Goal: Task Accomplishment & Management: Manage account settings

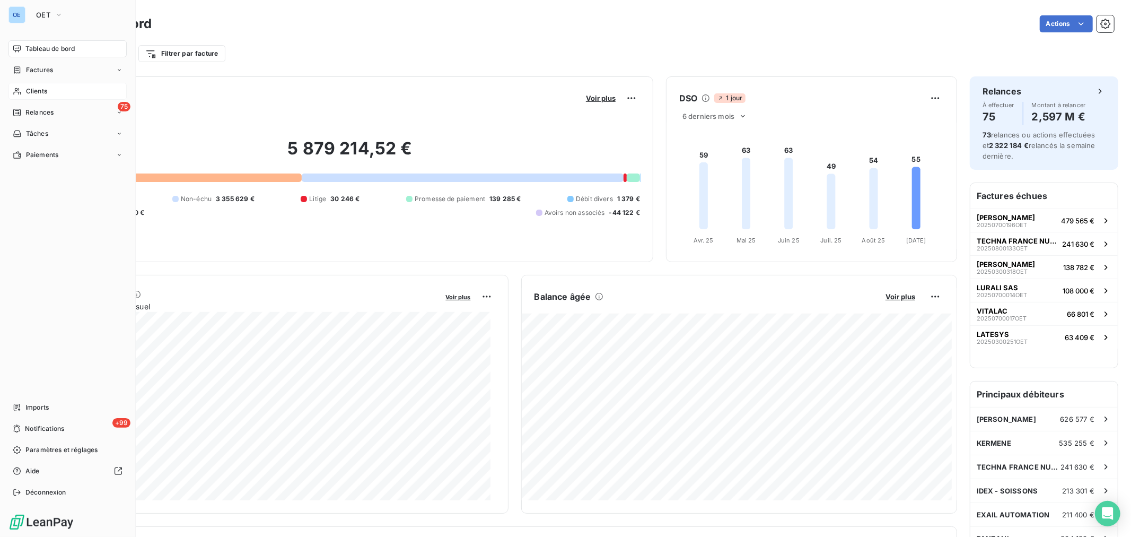
drag, startPoint x: 31, startPoint y: 86, endPoint x: 118, endPoint y: 94, distance: 87.9
click at [31, 87] on span "Clients" at bounding box center [36, 91] width 21 height 10
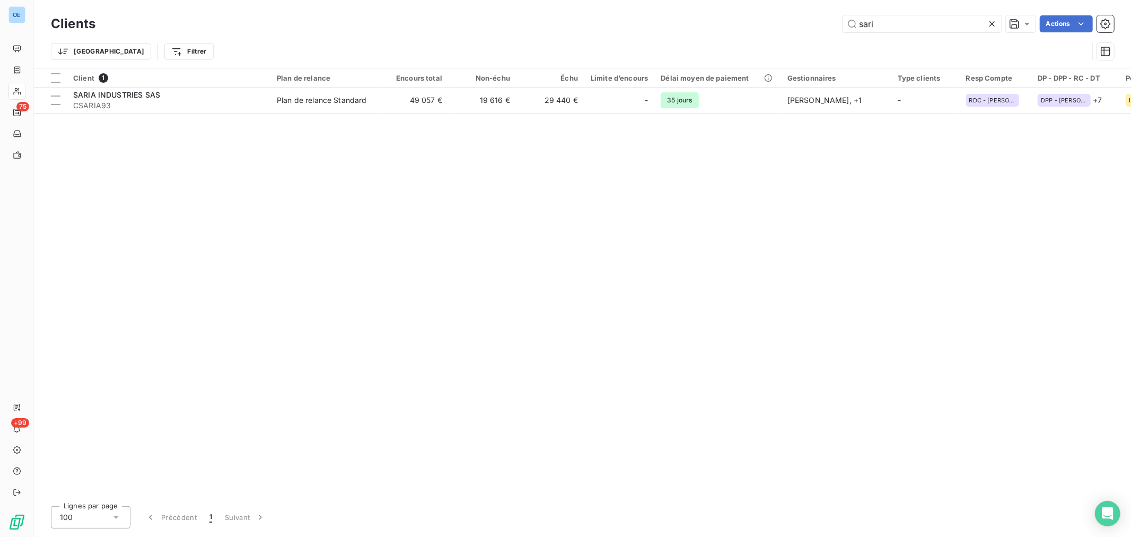
drag, startPoint x: 900, startPoint y: 24, endPoint x: 819, endPoint y: 27, distance: 81.7
click at [819, 27] on div "sari Actions" at bounding box center [611, 23] width 1006 height 17
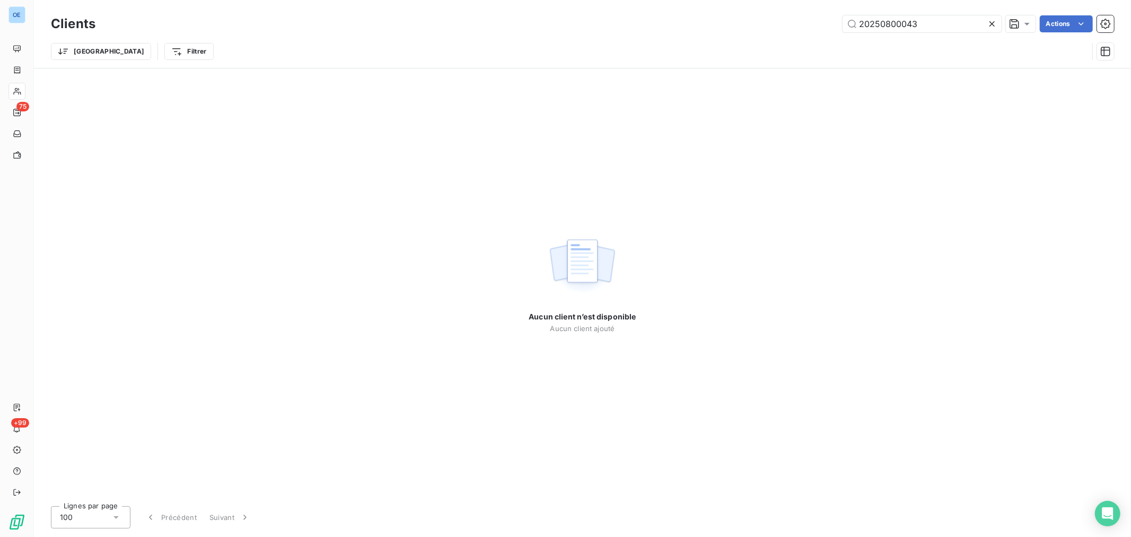
type input "20250800043"
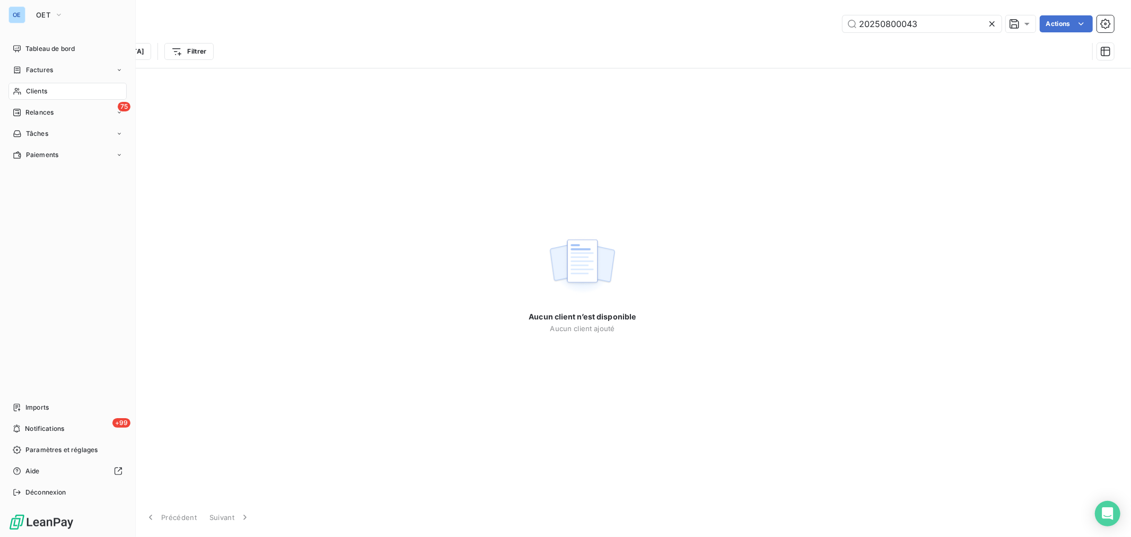
click at [28, 95] on span "Clients" at bounding box center [36, 91] width 21 height 10
click at [48, 113] on span "Relances" at bounding box center [39, 113] width 28 height 10
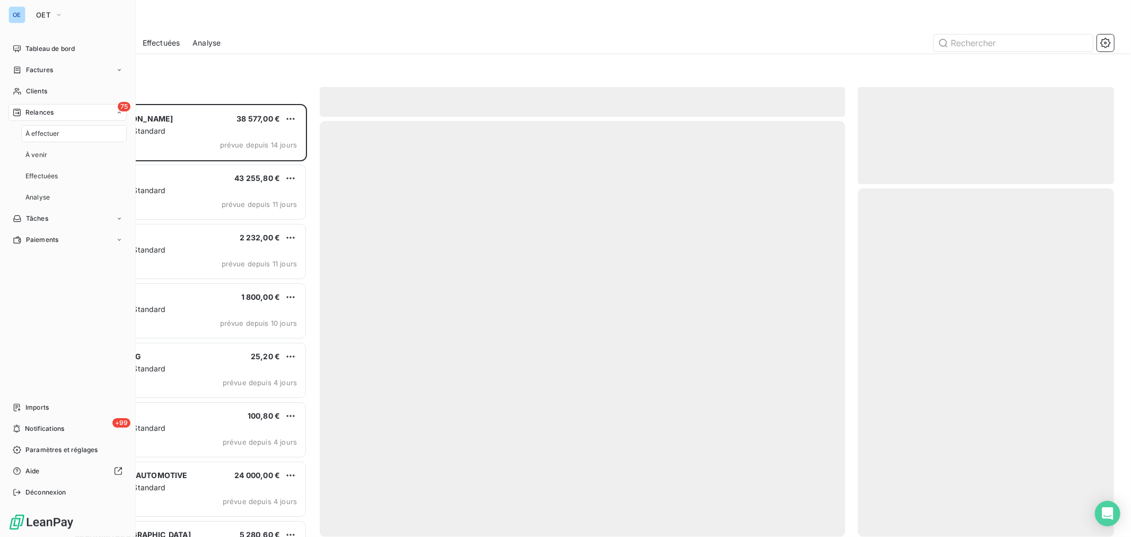
scroll to position [423, 247]
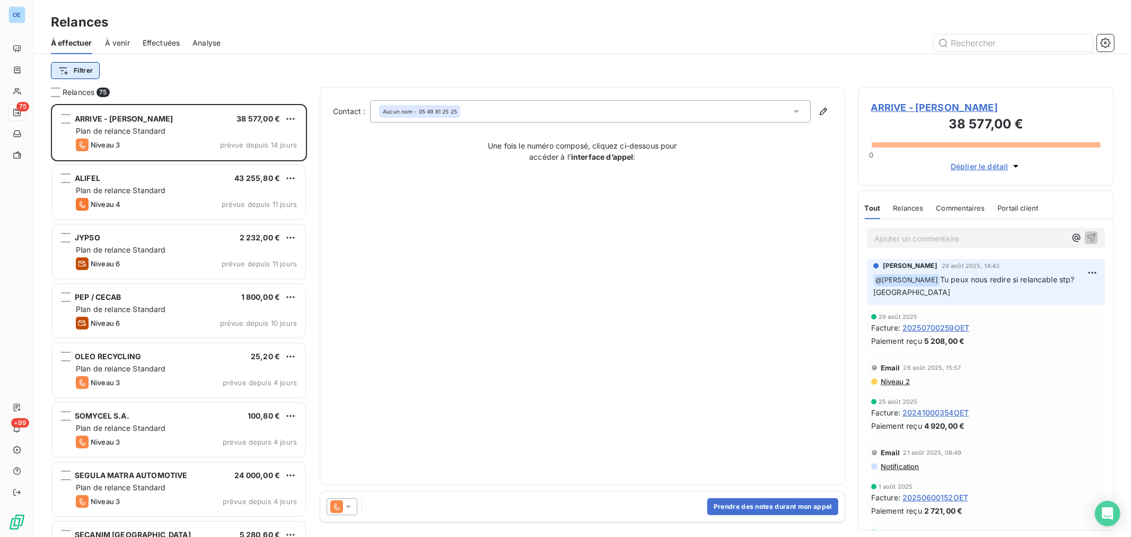
click at [87, 72] on html "OE 75 +99 Relances À effectuer À venir Effectuées Analyse Filtrer Relances 75 A…" at bounding box center [565, 268] width 1131 height 537
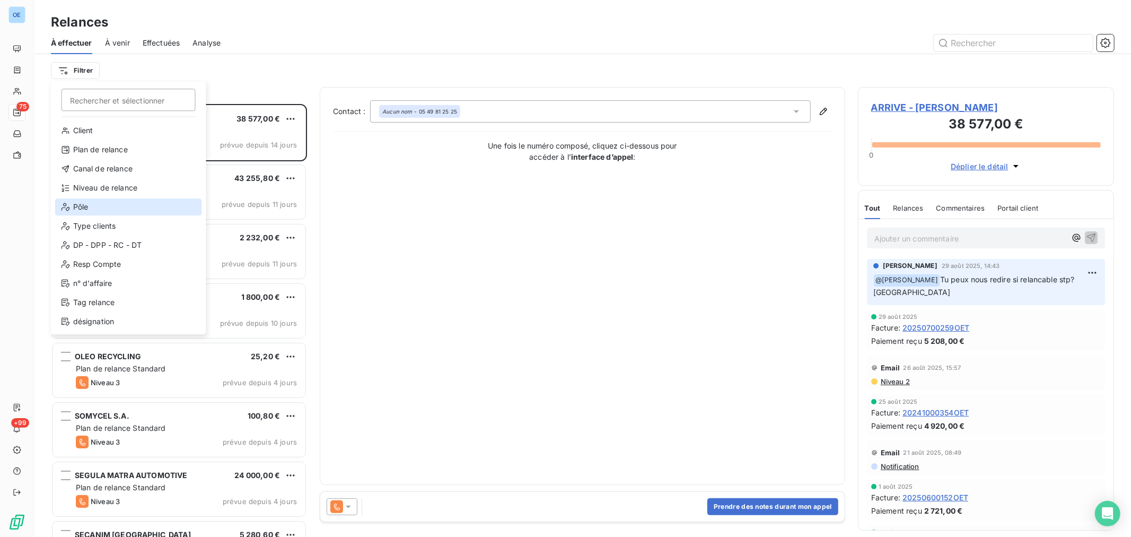
click at [115, 204] on div "Pôle" at bounding box center [128, 206] width 147 height 17
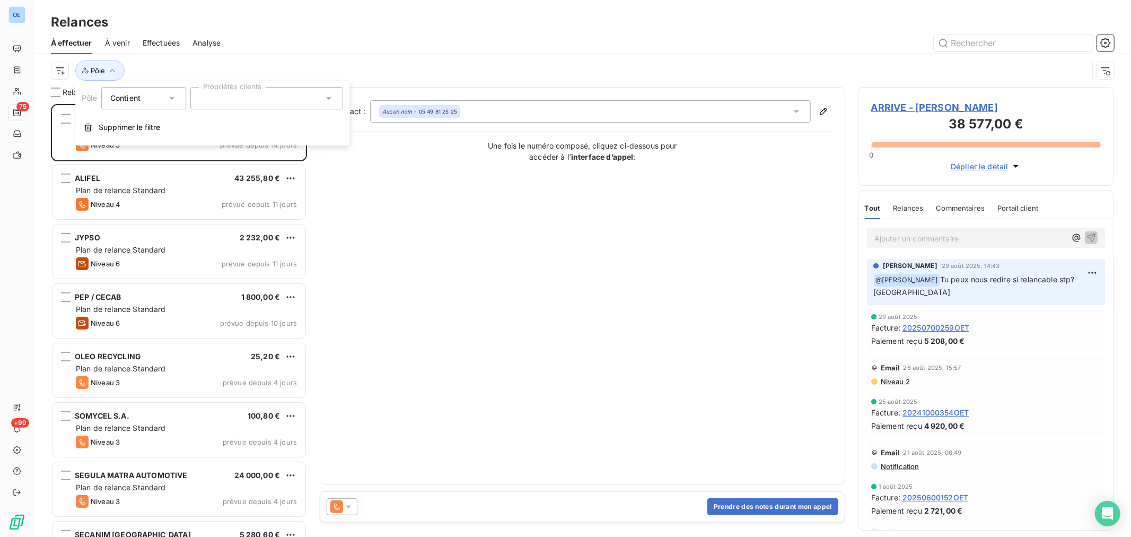
click at [327, 100] on icon at bounding box center [328, 98] width 11 height 11
click at [238, 168] on li "IND" at bounding box center [266, 170] width 148 height 21
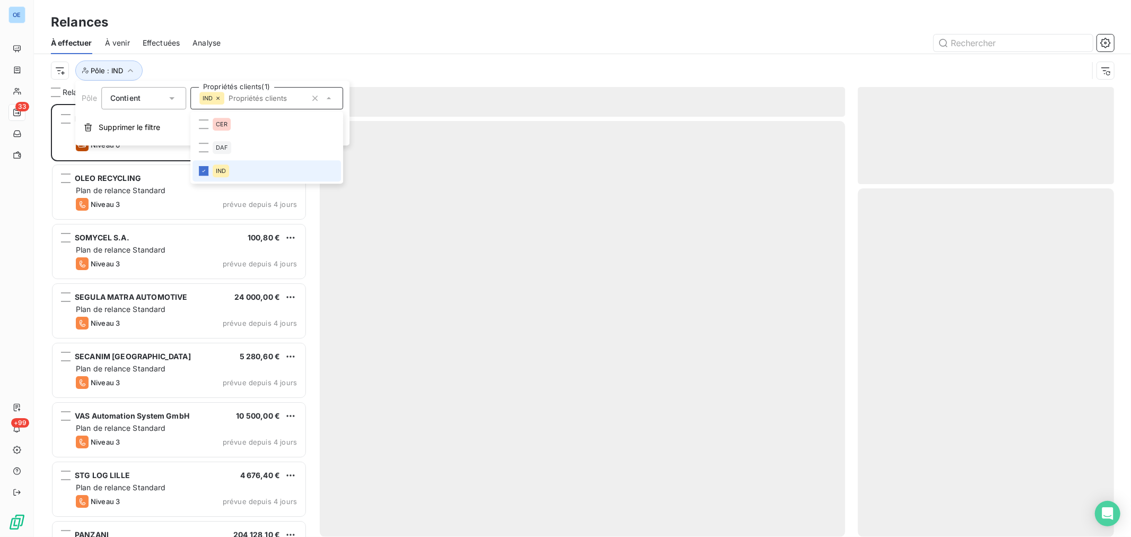
scroll to position [424, 247]
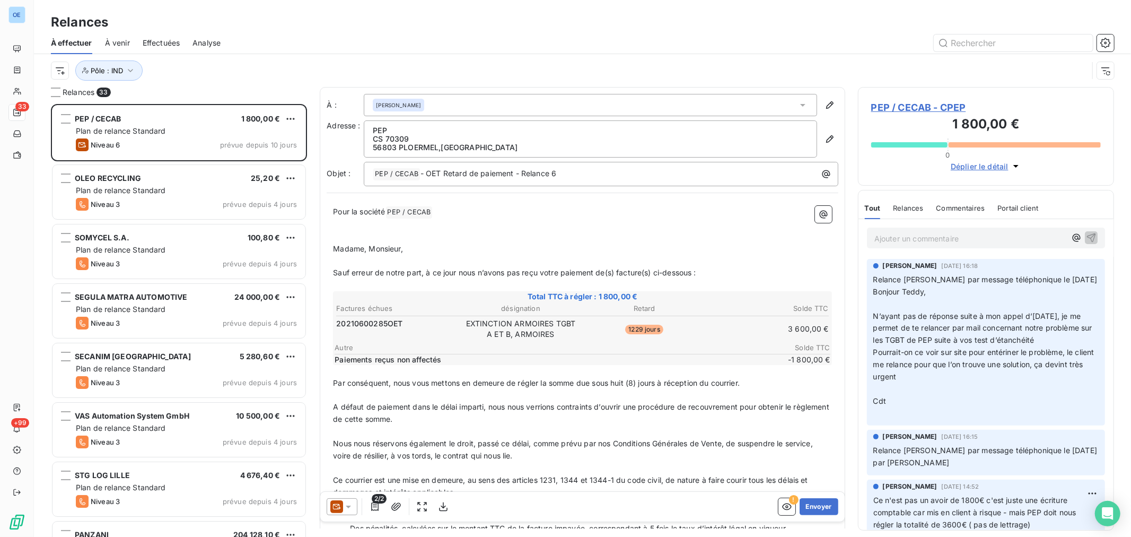
click at [292, 51] on div "À effectuer À venir Effectuées Analyse" at bounding box center [582, 43] width 1097 height 22
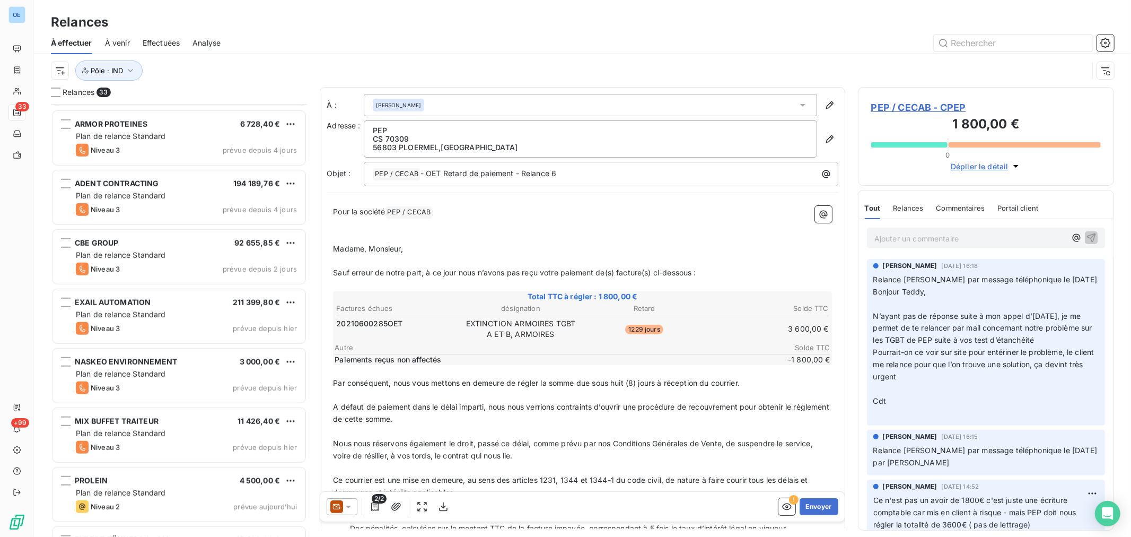
scroll to position [766, 0]
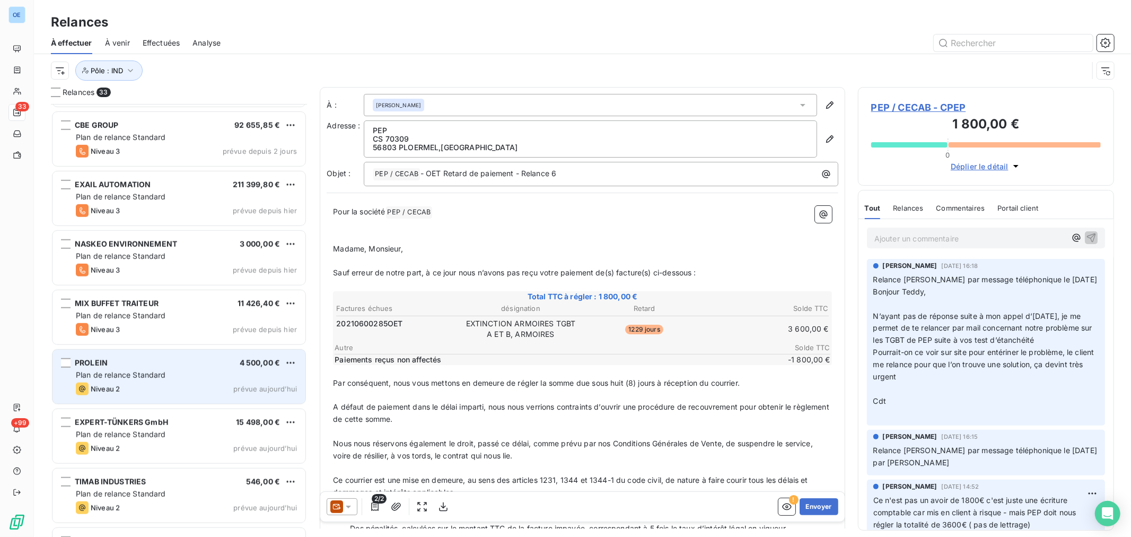
click at [203, 382] on div "PROLEIN 4 500,00 € Plan de relance Standard Niveau 2 prévue [DATE]" at bounding box center [178, 376] width 253 height 54
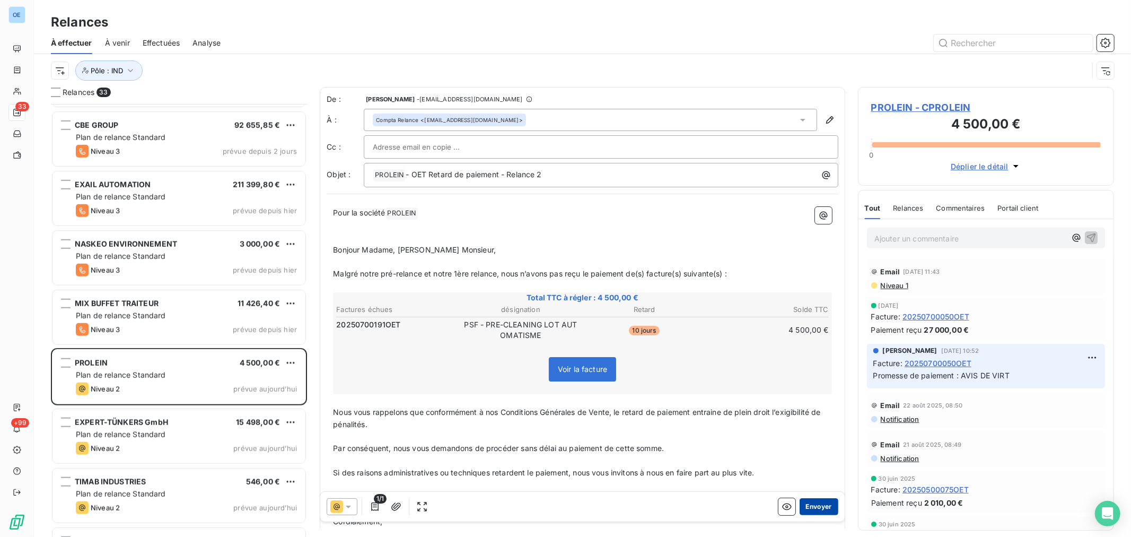
click at [817, 502] on button "Envoyer" at bounding box center [819, 506] width 39 height 17
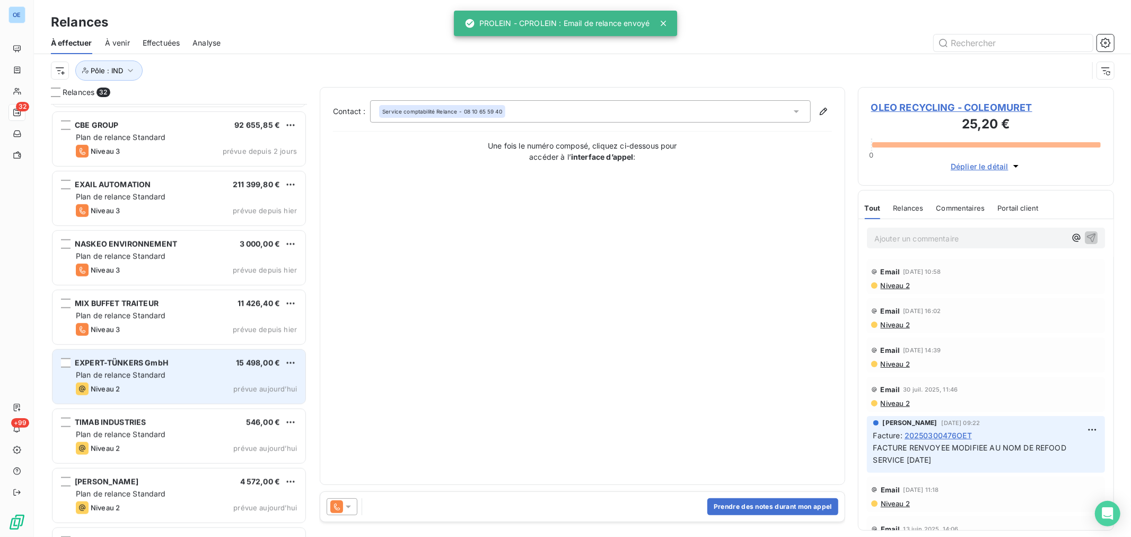
click at [214, 390] on div "Niveau 2 prévue aujourd’hui" at bounding box center [186, 388] width 221 height 13
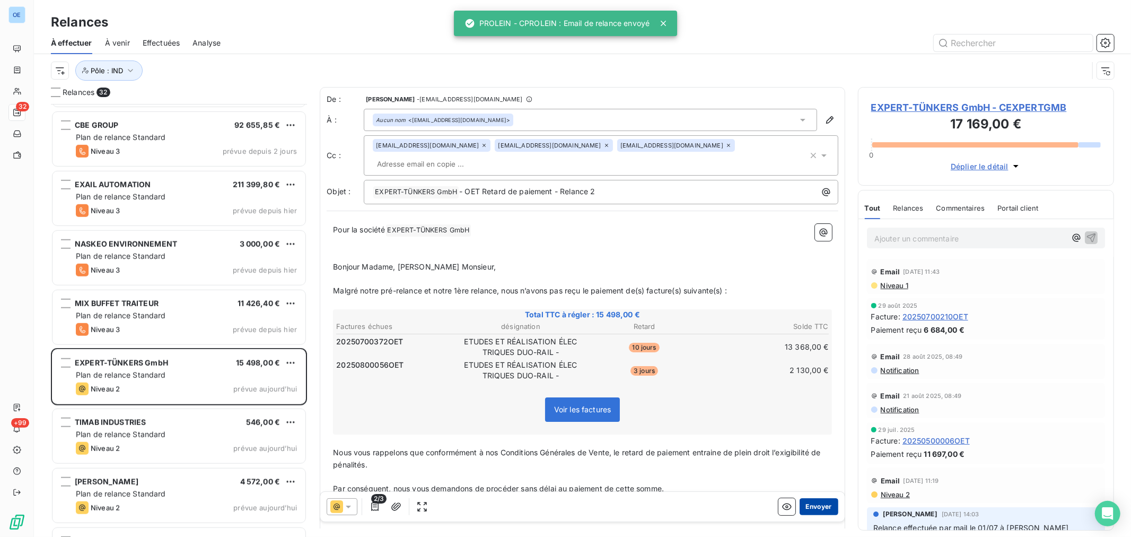
click at [822, 505] on button "Envoyer" at bounding box center [819, 506] width 39 height 17
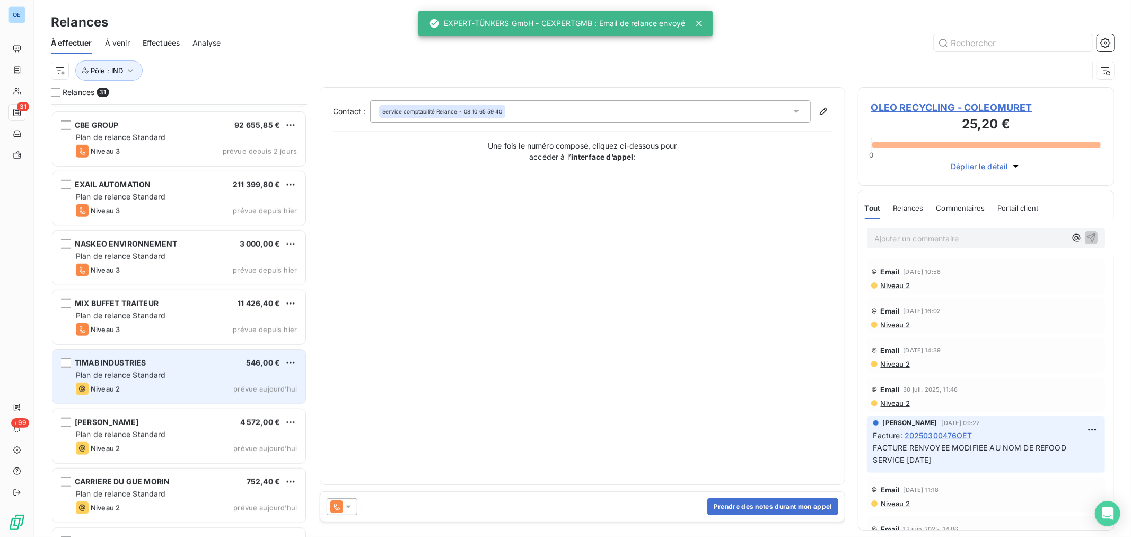
click at [195, 380] on div "TIMAB INDUSTRIES 546,00 € Plan de relance Standard Niveau 2 prévue [DATE]" at bounding box center [178, 376] width 253 height 54
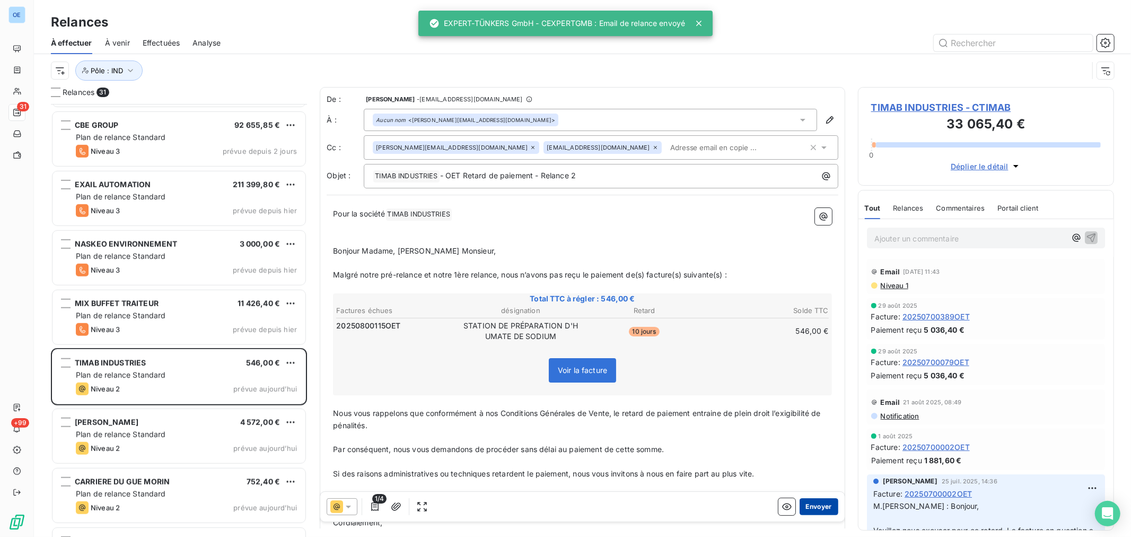
click at [812, 508] on button "Envoyer" at bounding box center [819, 506] width 39 height 17
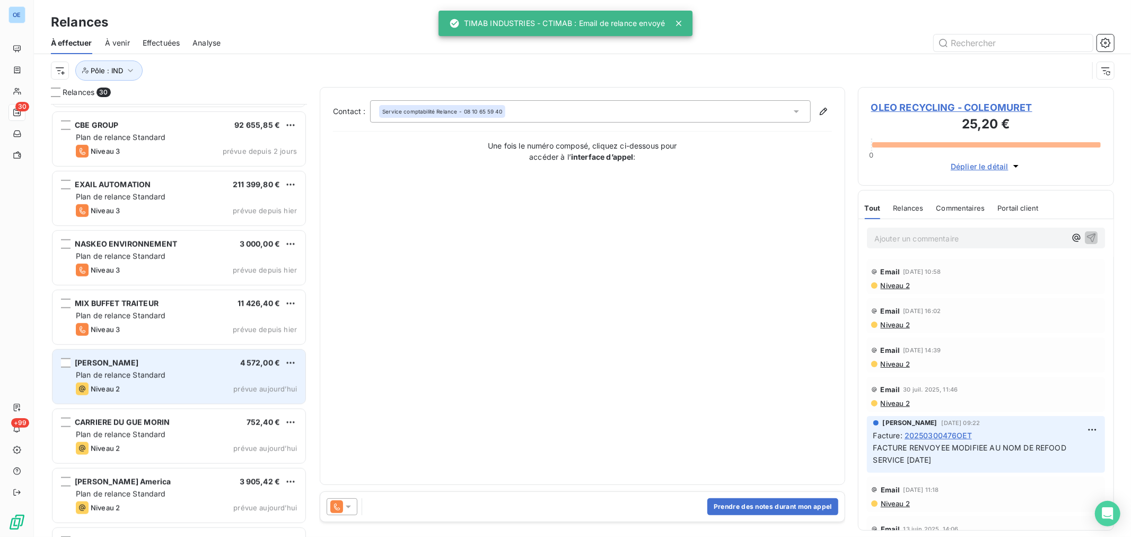
click at [195, 384] on div "Niveau 2 prévue aujourd’hui" at bounding box center [186, 388] width 221 height 13
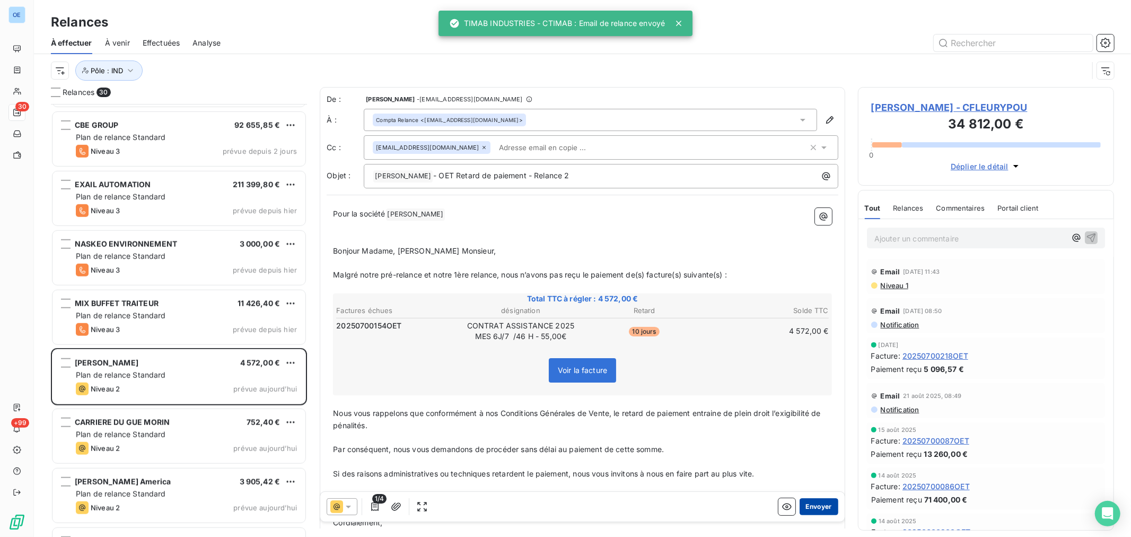
click at [808, 501] on button "Envoyer" at bounding box center [819, 506] width 39 height 17
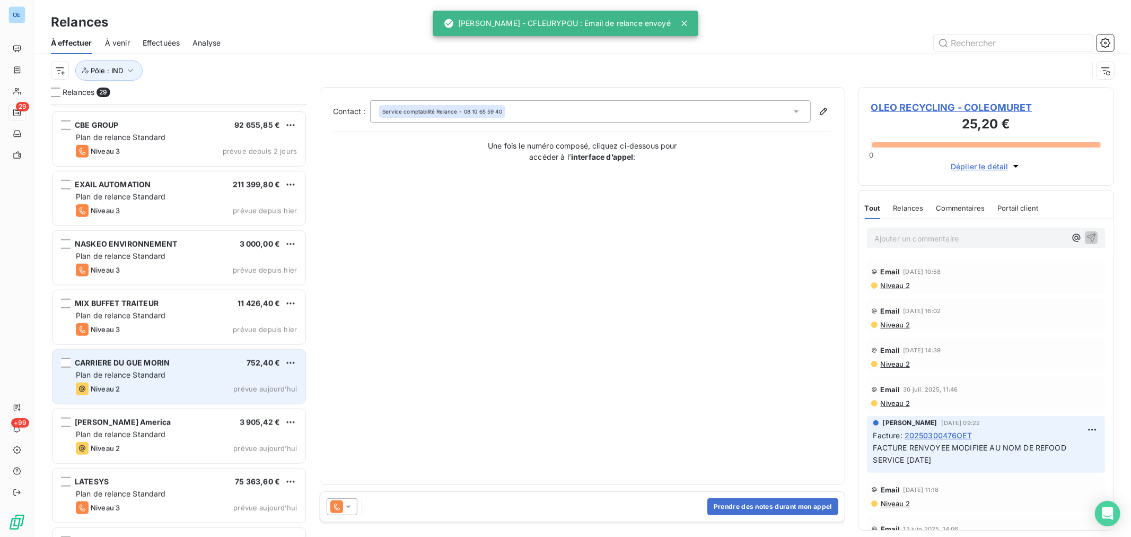
click at [202, 384] on div "Niveau 2 prévue aujourd’hui" at bounding box center [186, 388] width 221 height 13
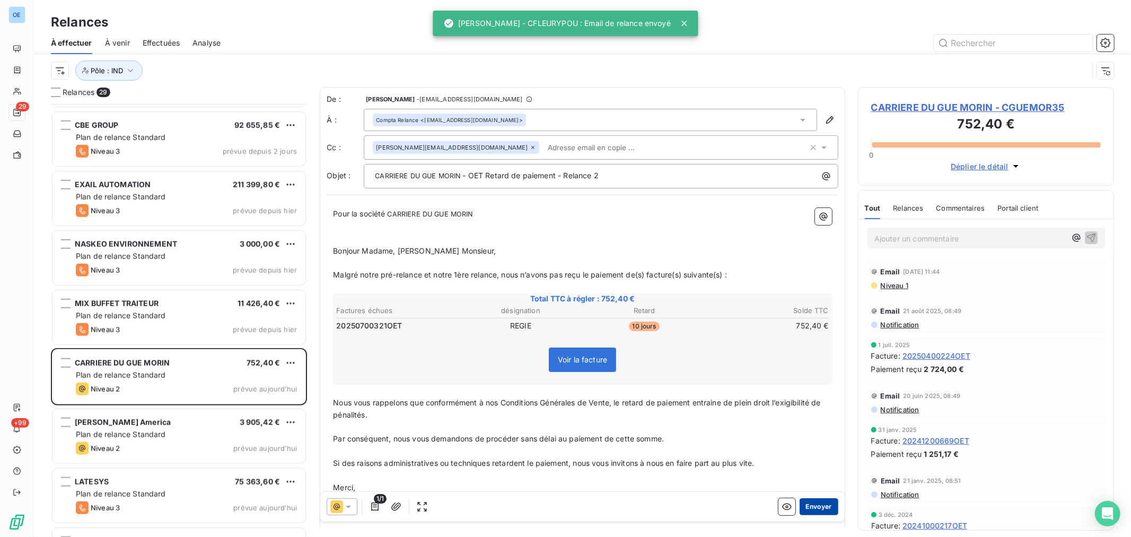
click at [809, 504] on button "Envoyer" at bounding box center [819, 506] width 39 height 17
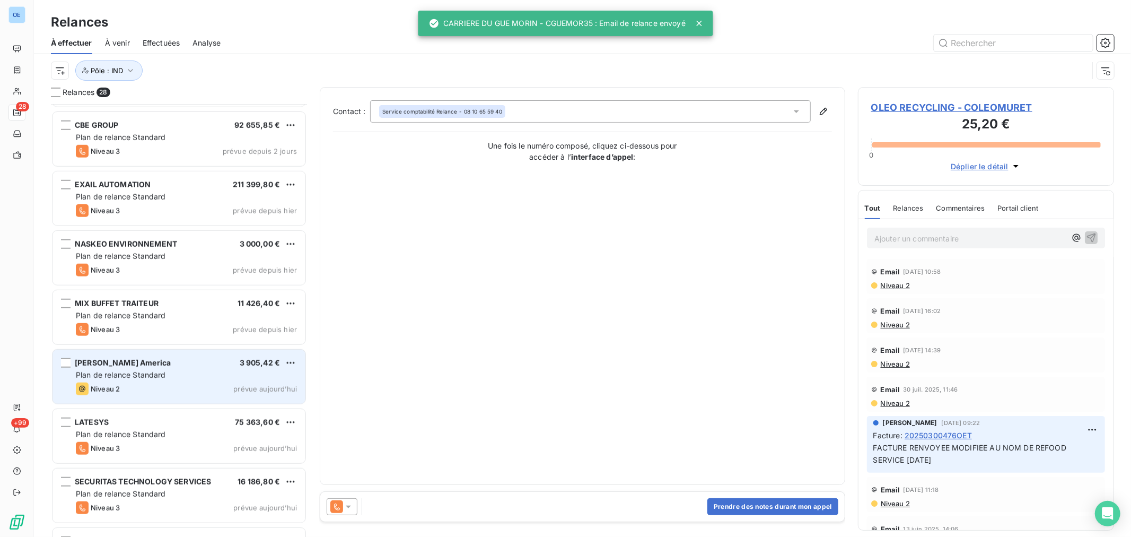
click at [198, 391] on div "Niveau 2 prévue aujourd’hui" at bounding box center [186, 388] width 221 height 13
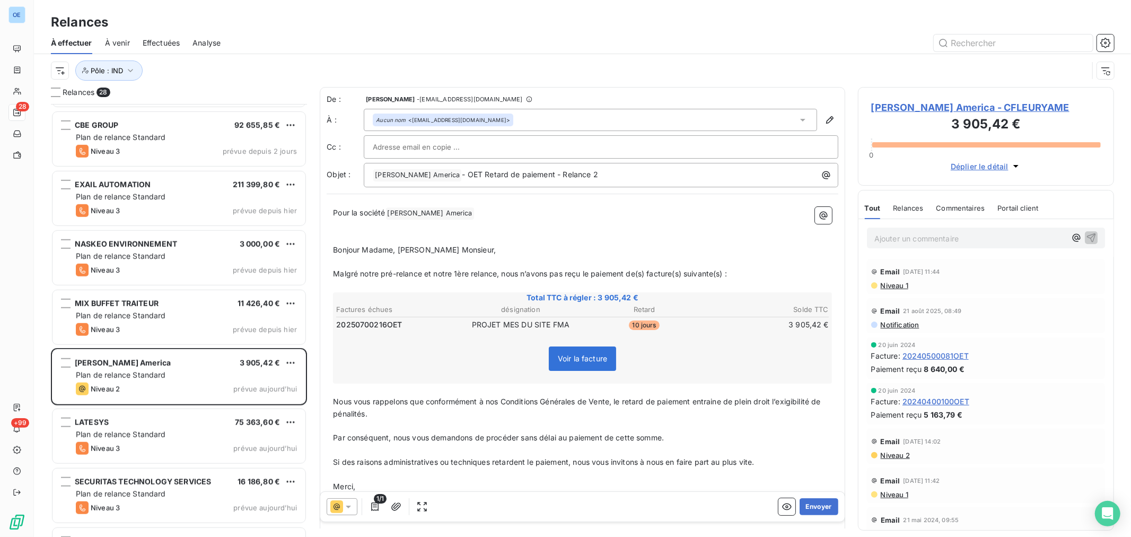
click at [814, 497] on div "1/1 Envoyer" at bounding box center [582, 507] width 524 height 30
click at [815, 502] on button "Envoyer" at bounding box center [819, 506] width 39 height 17
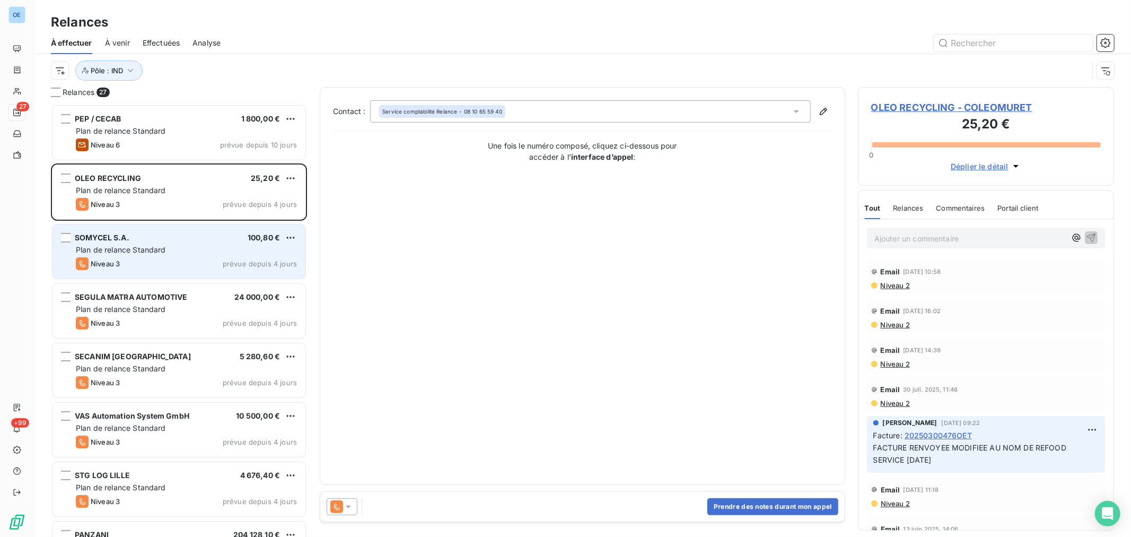
click at [211, 257] on div "Niveau 3 prévue depuis 4 jours" at bounding box center [186, 263] width 221 height 13
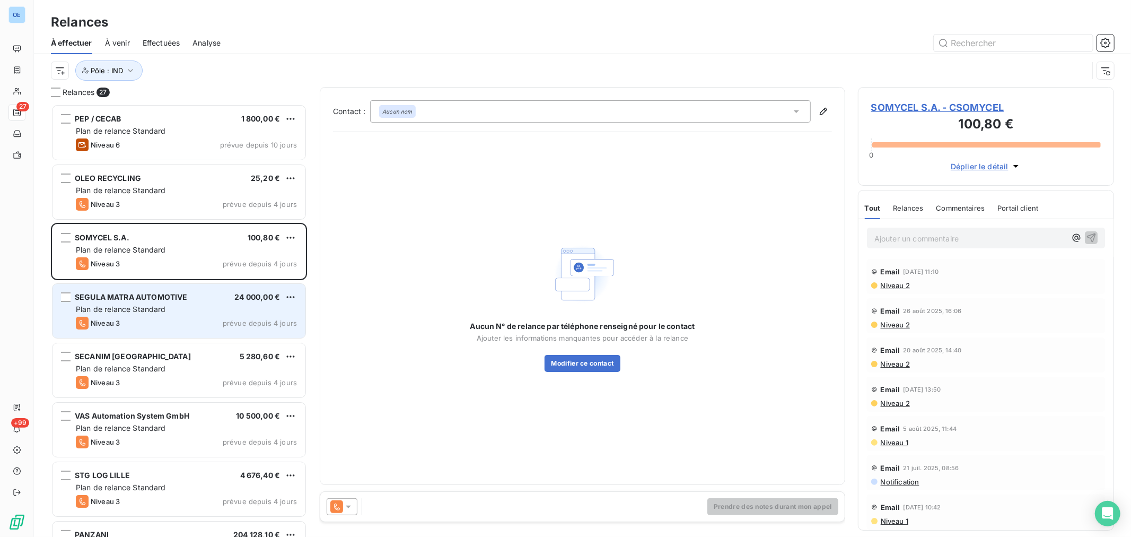
click at [224, 297] on div "SEGULA MATRA AUTOMOTIVE 24 000,00 €" at bounding box center [186, 297] width 221 height 10
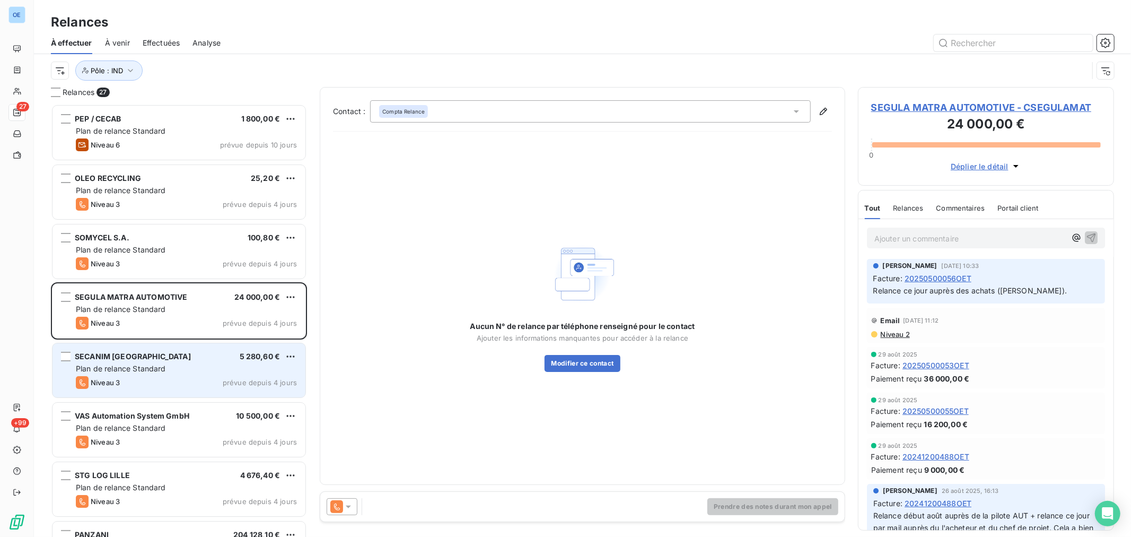
click at [224, 356] on div "SECANIM BRETAGNE 5 280,60 €" at bounding box center [186, 357] width 221 height 10
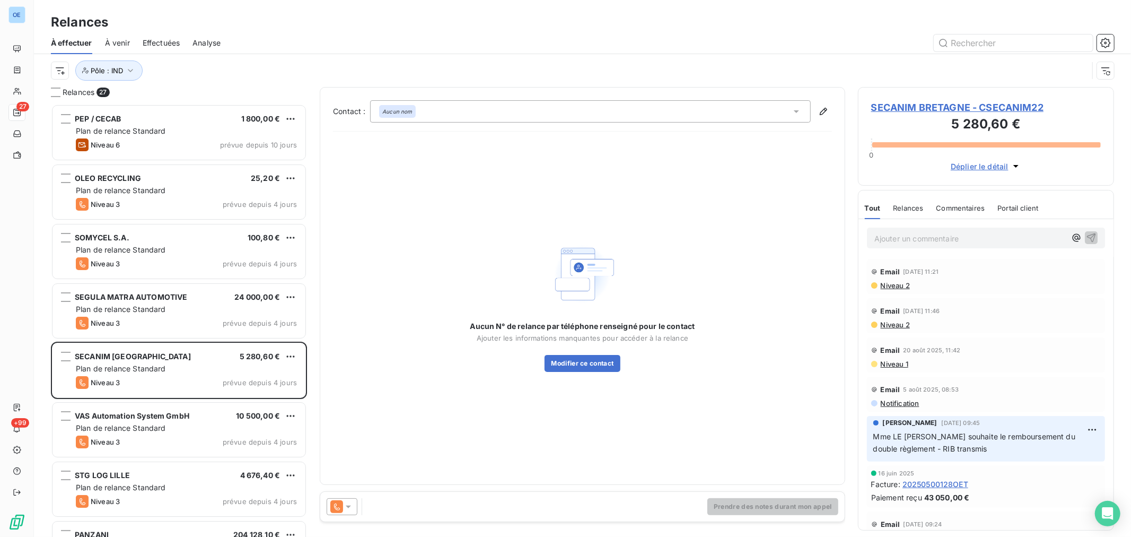
click at [352, 508] on icon at bounding box center [348, 506] width 11 height 11
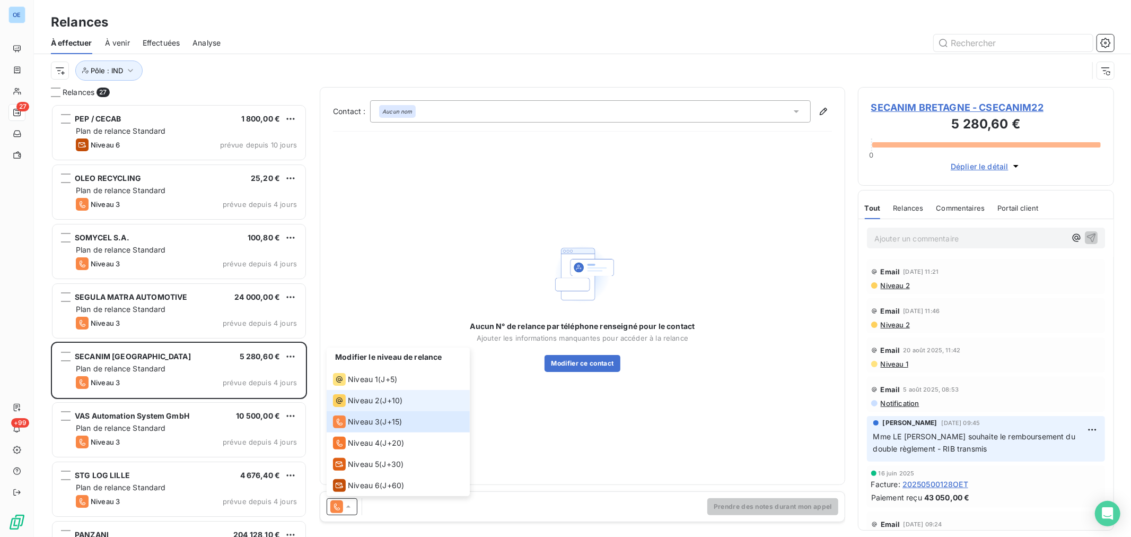
click at [356, 401] on span "Niveau 2" at bounding box center [364, 400] width 32 height 11
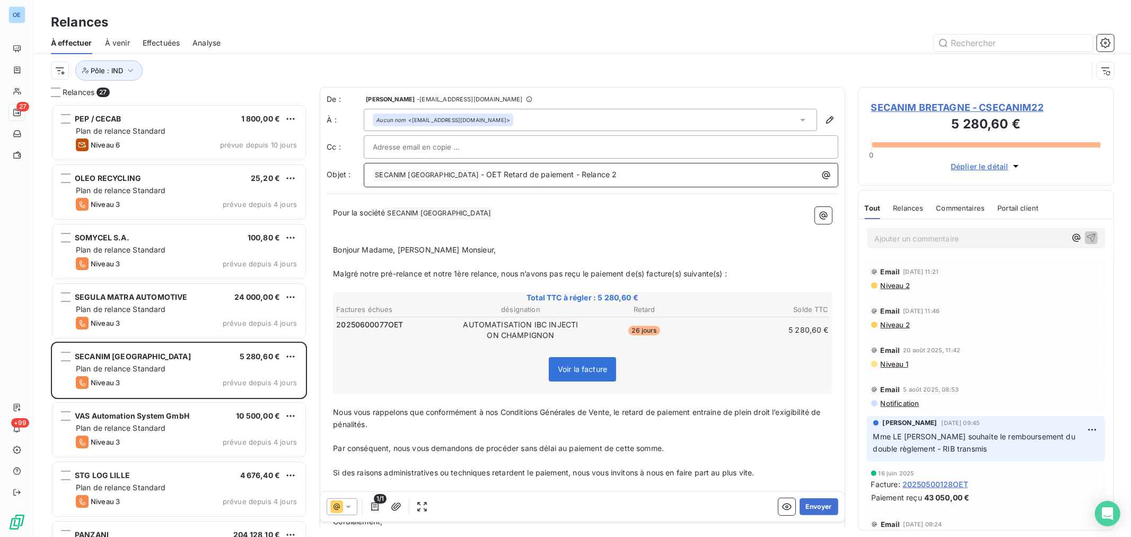
click at [625, 179] on p "﻿ SECANIM BRETAGNE ﻿ - OET Retard de paiement - Relance 2" at bounding box center [604, 175] width 462 height 13
click at [818, 508] on button "Envoyer" at bounding box center [819, 506] width 39 height 17
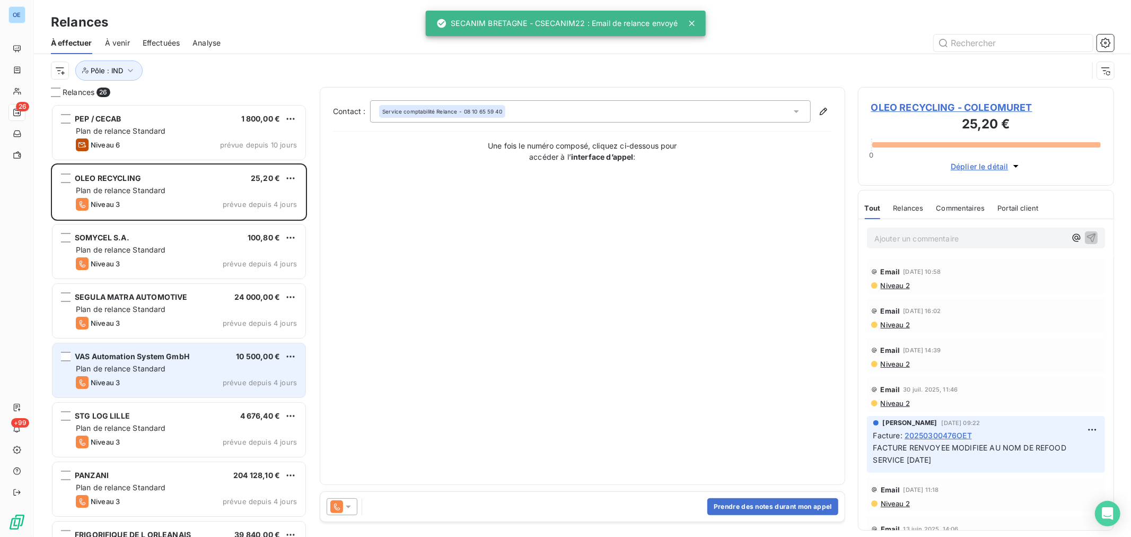
click at [210, 358] on div "VAS Automation System GmbH 10 500,00 €" at bounding box center [186, 357] width 221 height 10
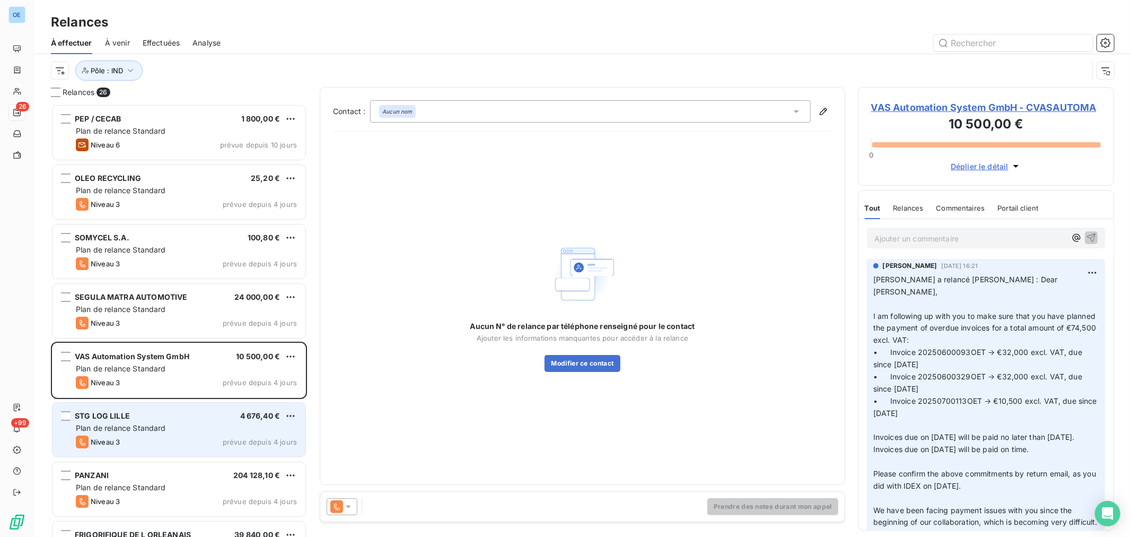
click at [207, 420] on div "STG LOG LILLE 4 676,40 €" at bounding box center [186, 416] width 221 height 10
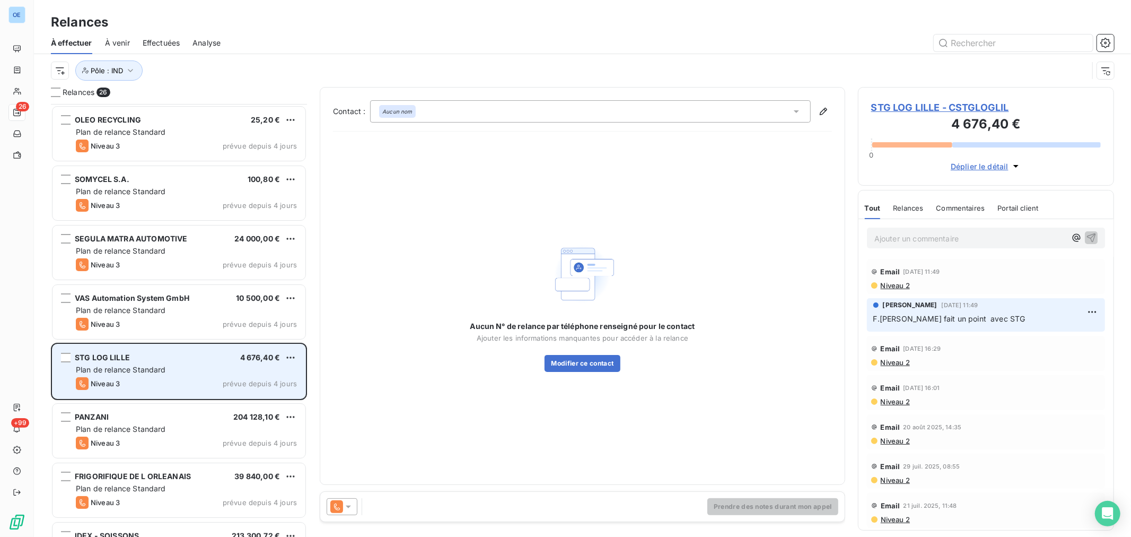
scroll to position [59, 0]
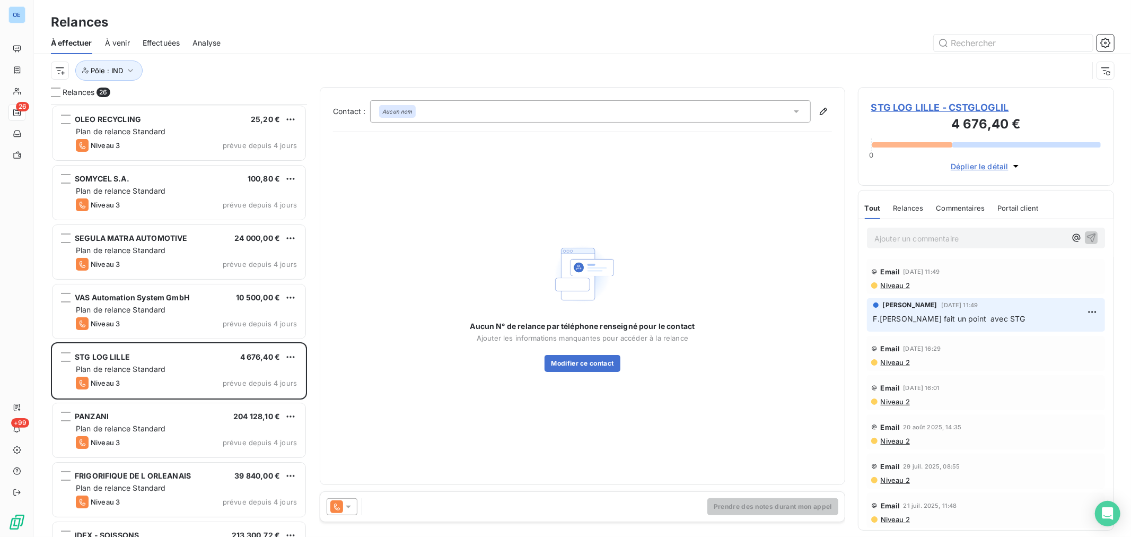
click at [352, 505] on icon at bounding box center [348, 506] width 11 height 11
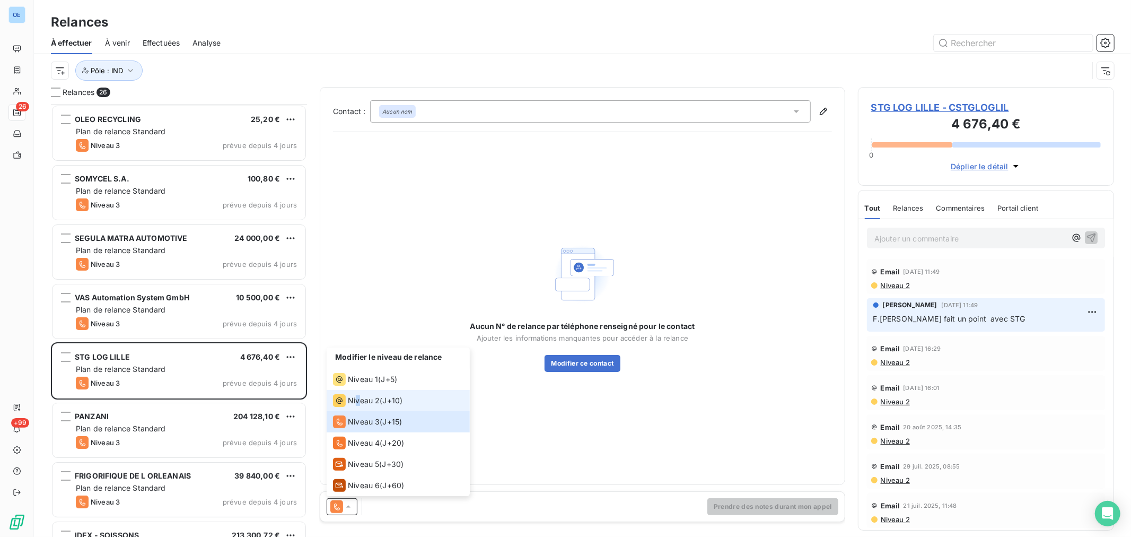
click at [358, 396] on span "Niveau 2" at bounding box center [364, 400] width 32 height 11
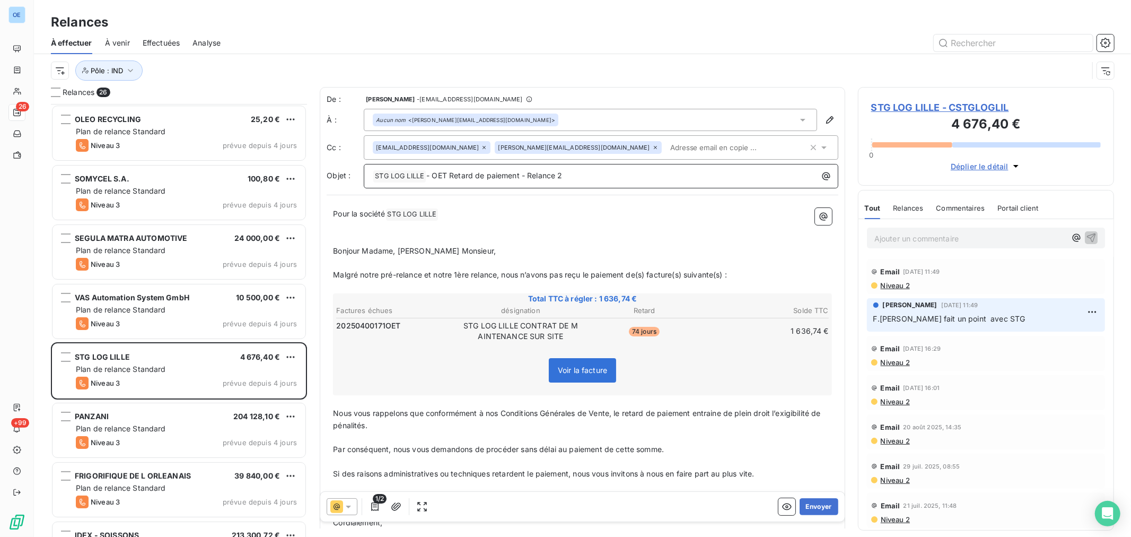
click at [597, 176] on p "﻿ STG LOG LILLE ﻿ - OET Retard de paiement - Relance 2" at bounding box center [604, 176] width 462 height 13
click at [817, 500] on button "Envoyer" at bounding box center [819, 506] width 39 height 17
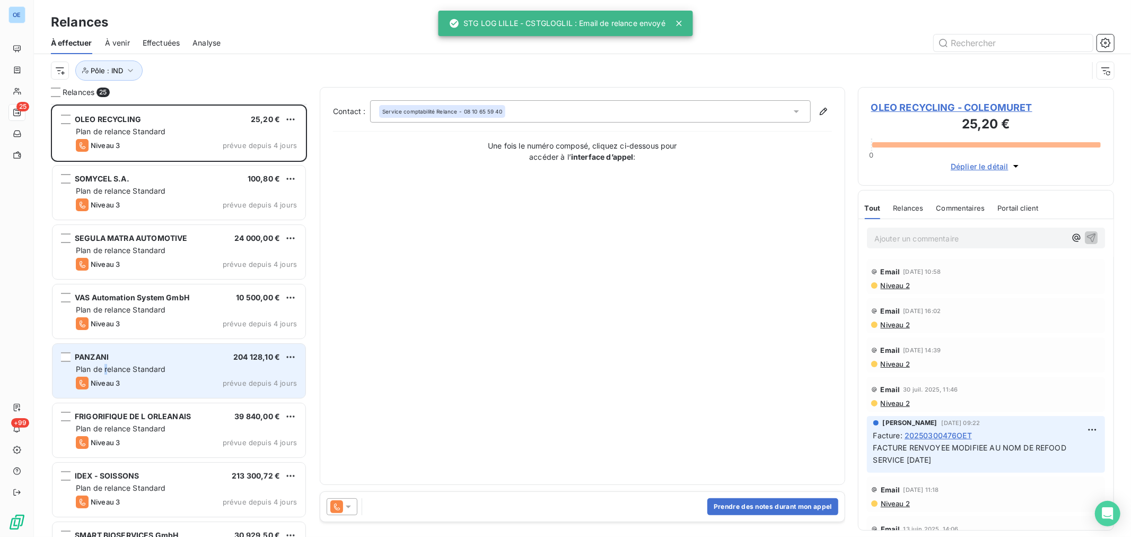
click at [107, 370] on span "Plan de relance Standard" at bounding box center [121, 368] width 90 height 9
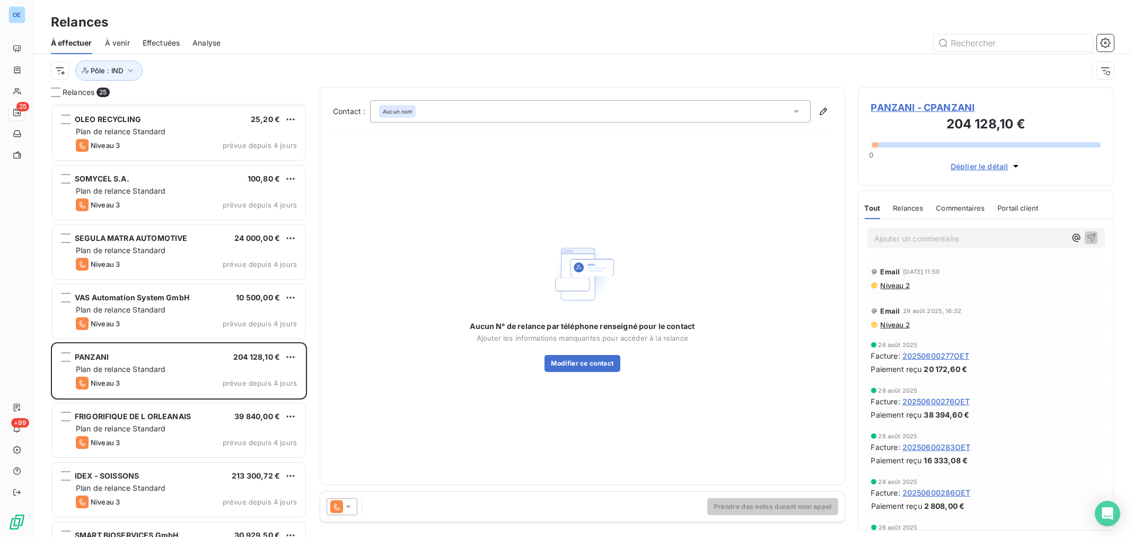
click at [952, 108] on span "PANZANI - CPANZANI" at bounding box center [986, 107] width 230 height 14
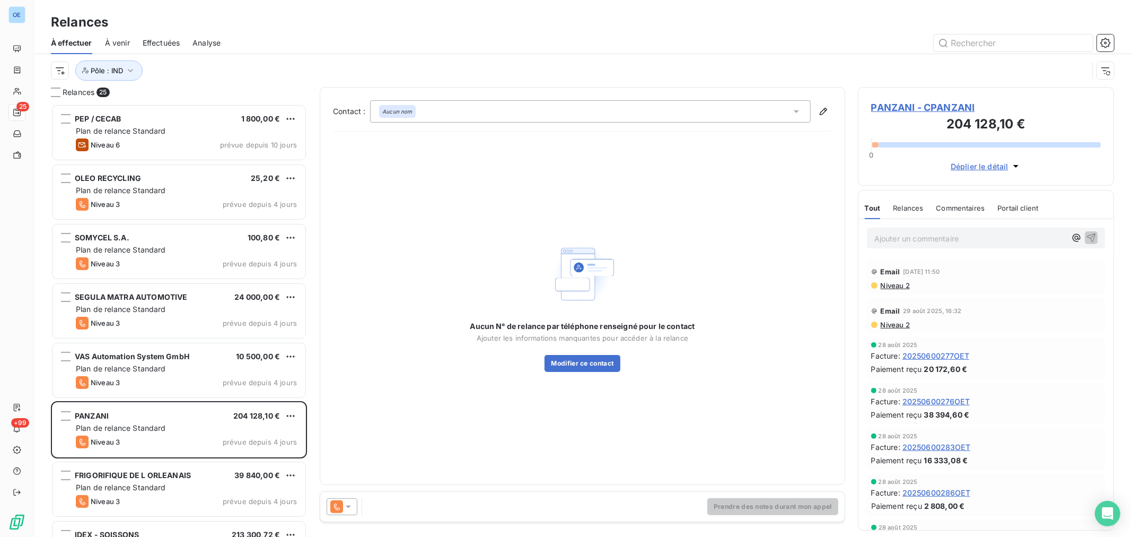
scroll to position [424, 247]
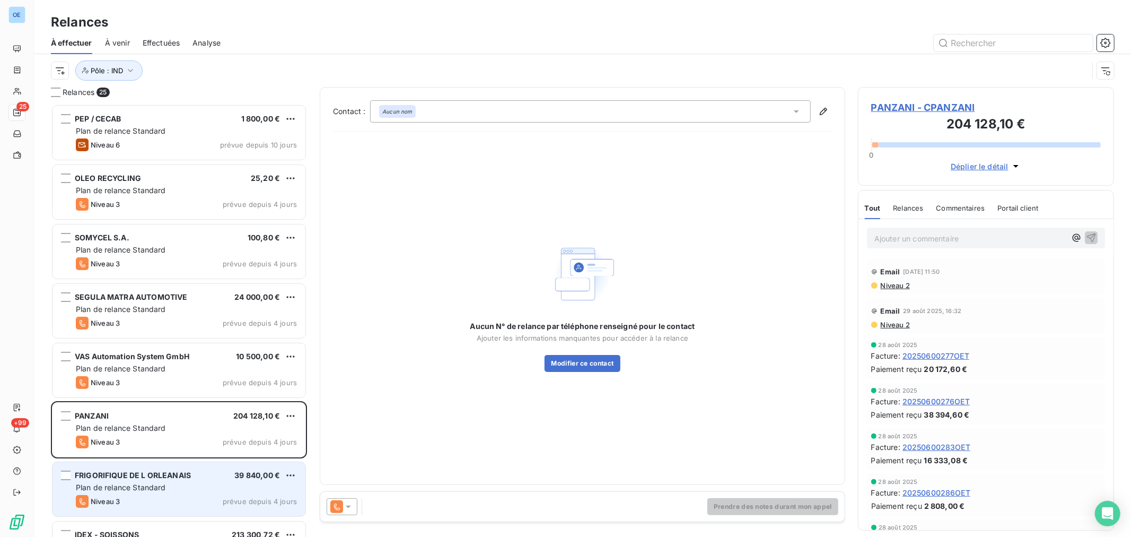
click at [195, 483] on div "Plan de relance Standard" at bounding box center [186, 487] width 221 height 11
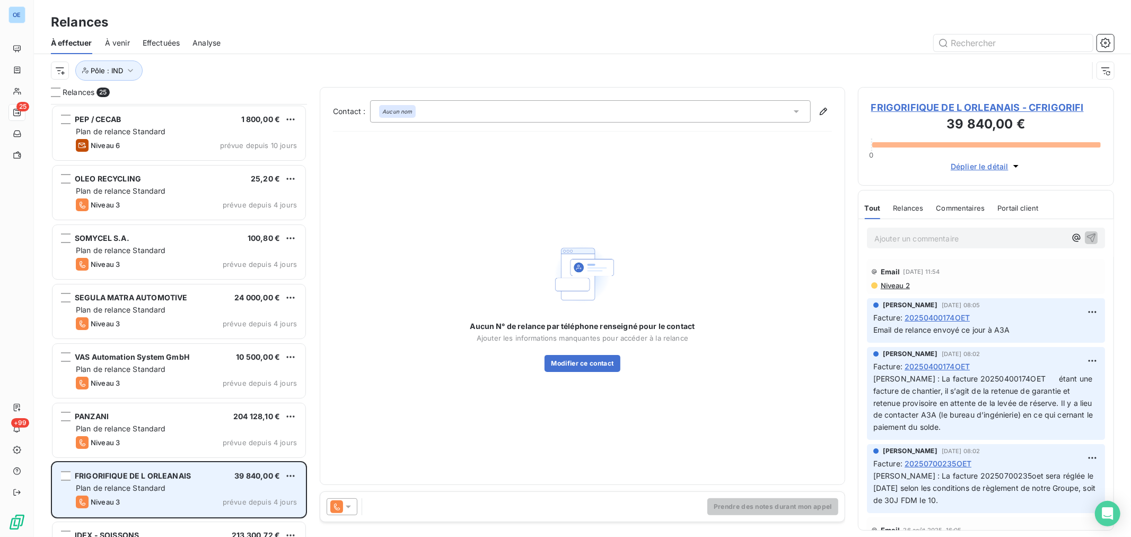
scroll to position [177, 0]
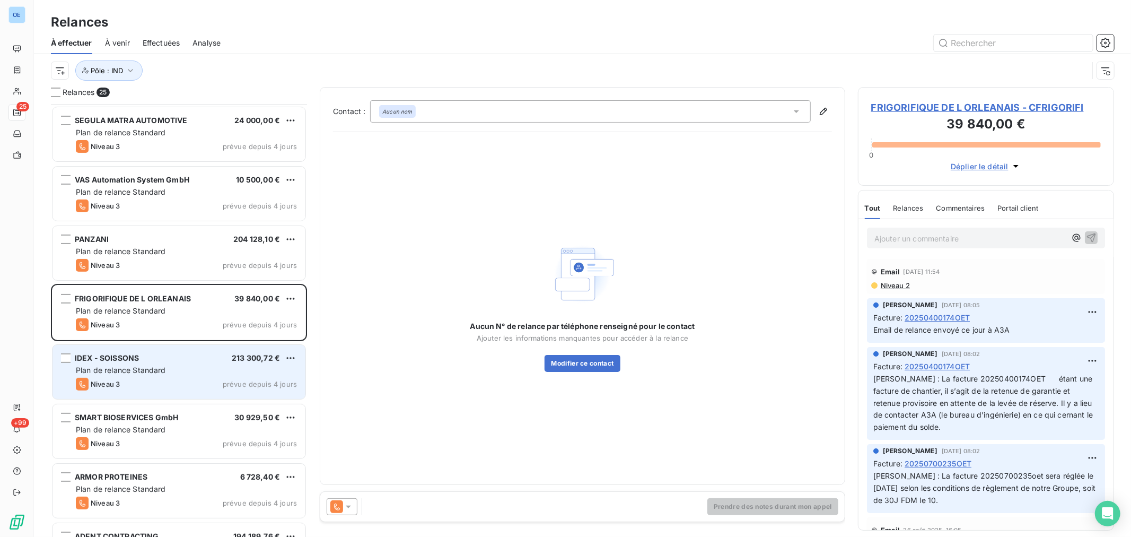
click at [211, 380] on div "Niveau 3 prévue depuis 4 jours" at bounding box center [186, 384] width 221 height 13
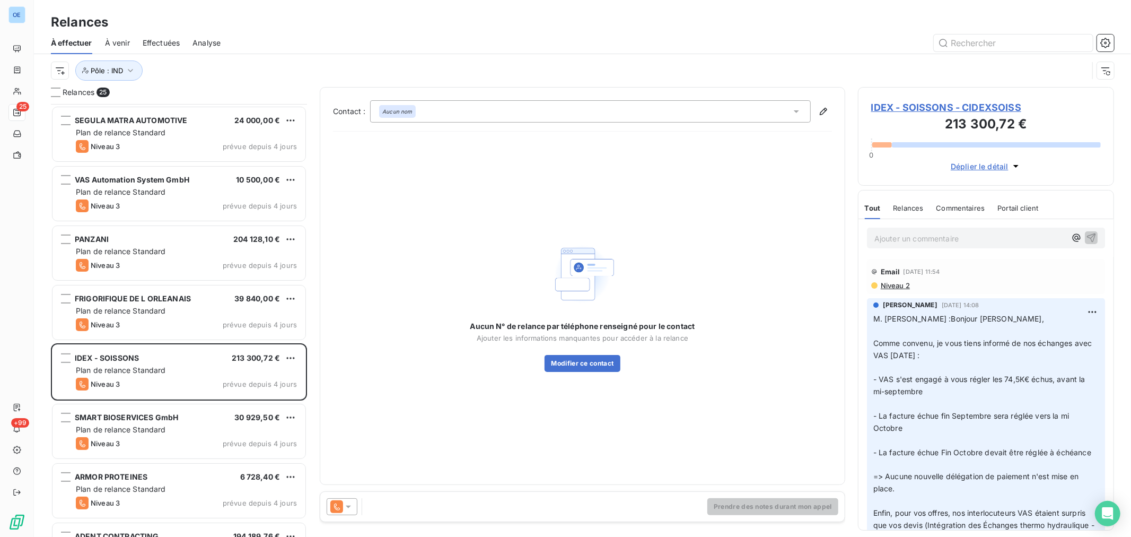
click at [357, 507] on div at bounding box center [342, 506] width 31 height 17
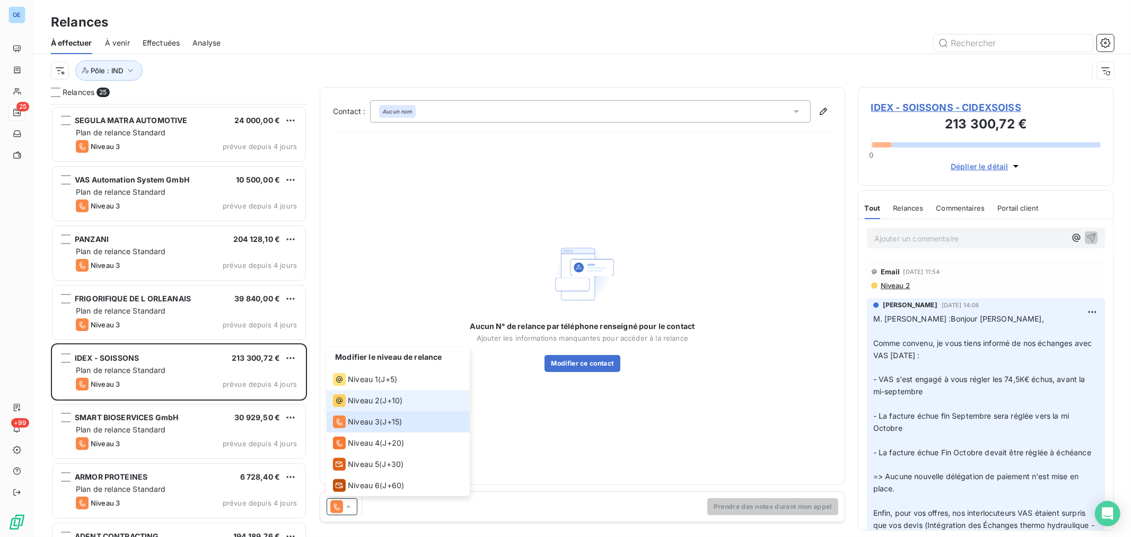
click at [370, 401] on span "Niveau 2" at bounding box center [364, 400] width 32 height 11
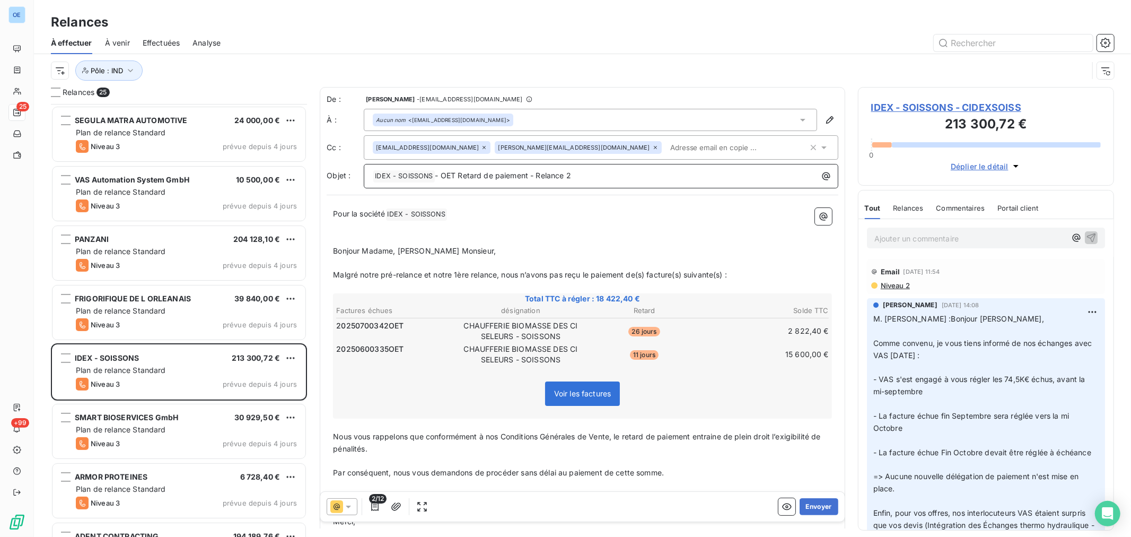
click at [601, 177] on p "﻿ IDEX - SOISSONS ﻿ - OET Retard de paiement - Relance 2" at bounding box center [604, 176] width 462 height 13
click at [804, 505] on button "Envoyer" at bounding box center [819, 506] width 39 height 17
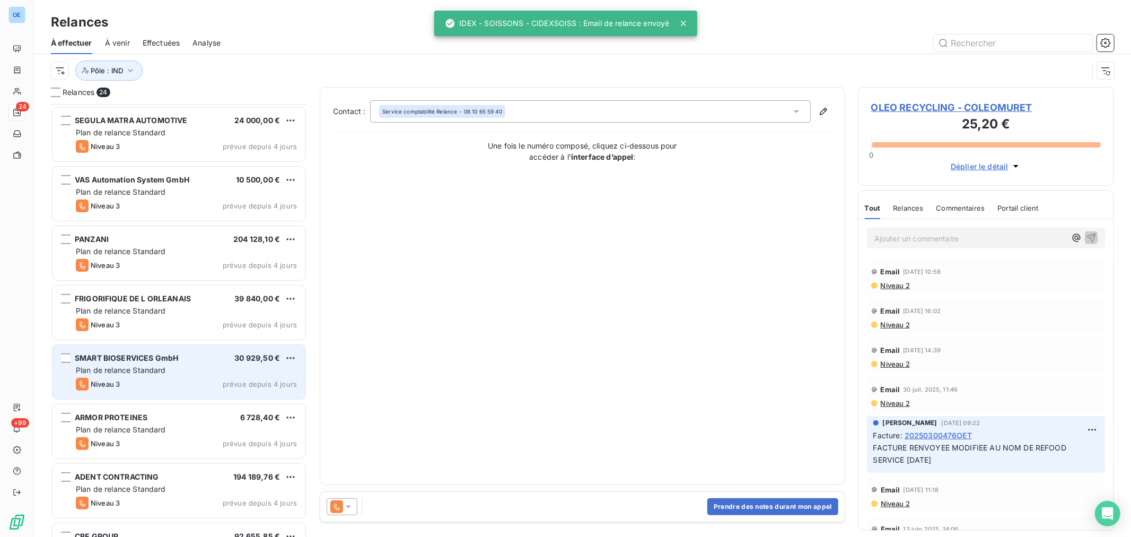
click at [195, 373] on div "Plan de relance Standard" at bounding box center [186, 370] width 221 height 11
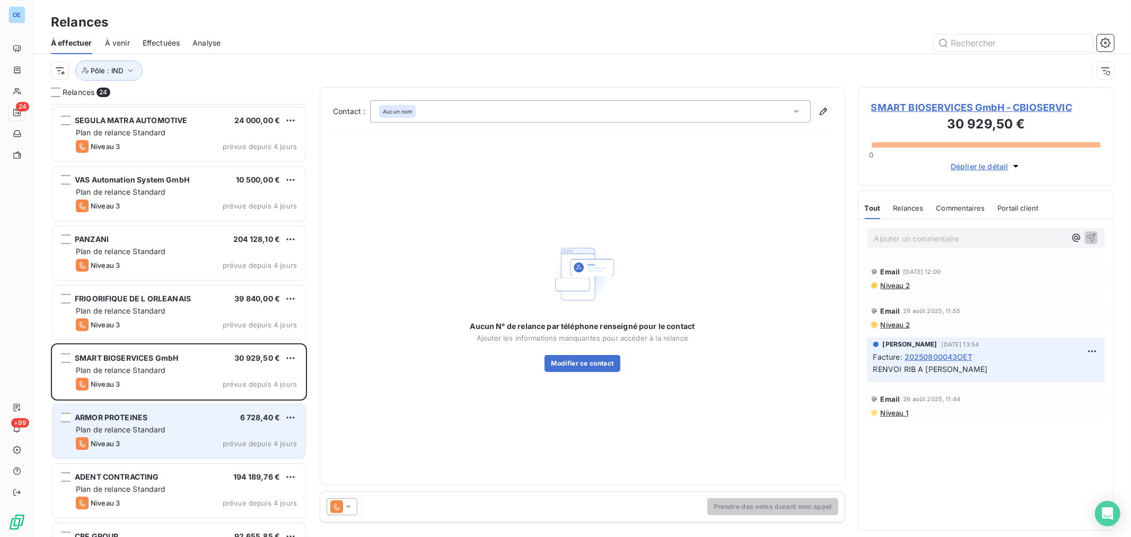
click at [208, 421] on div "ARMOR PROTEINES 6 728,40 €" at bounding box center [186, 418] width 221 height 10
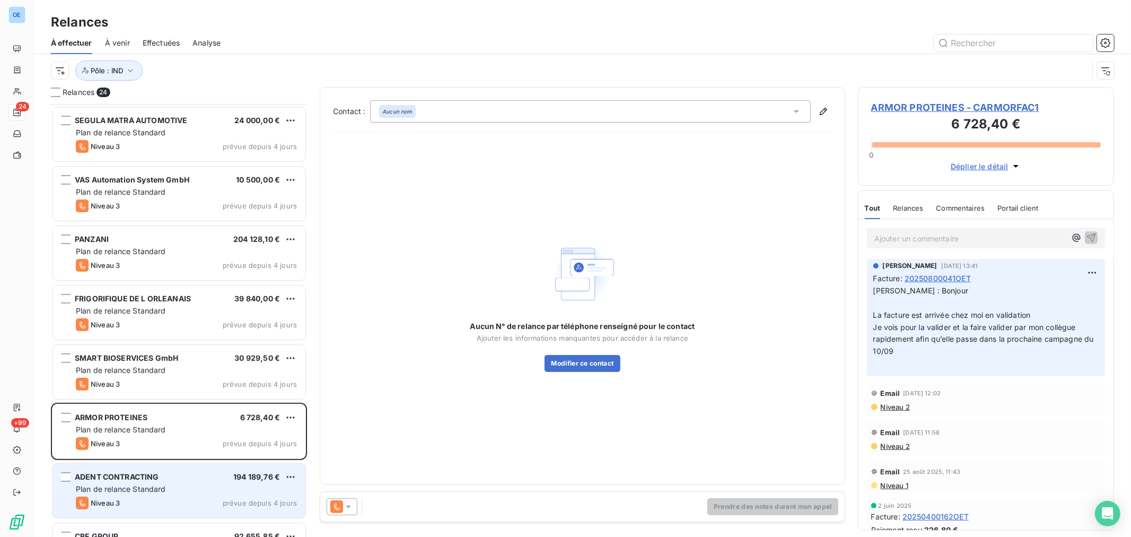
click at [221, 471] on div "ADENT CONTRACTING 194 189,76 € Plan de relance Standard Niveau 3 prévue depuis …" at bounding box center [178, 490] width 253 height 54
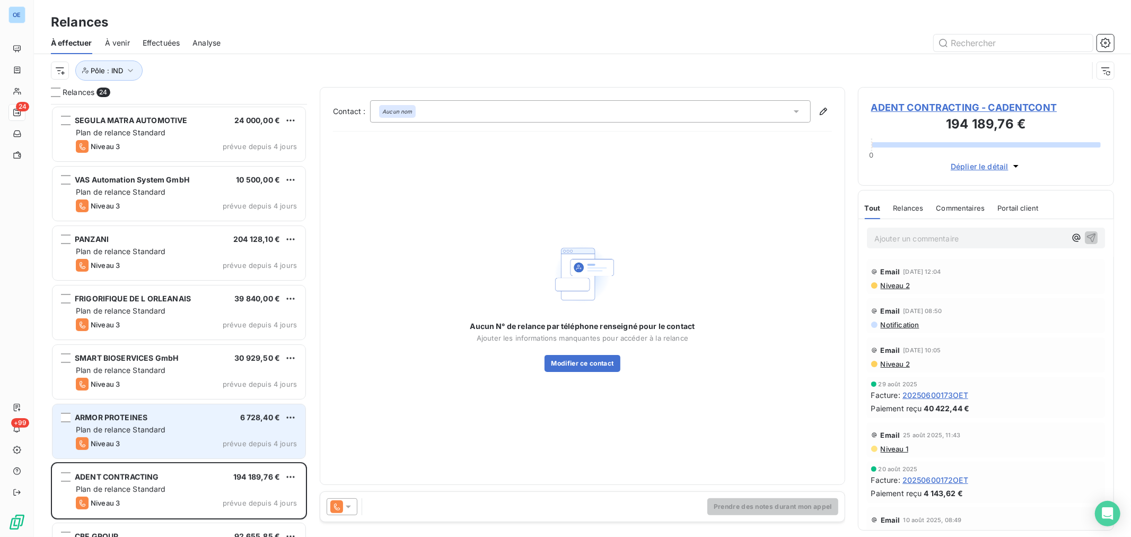
click at [223, 432] on div "Plan de relance Standard" at bounding box center [186, 429] width 221 height 11
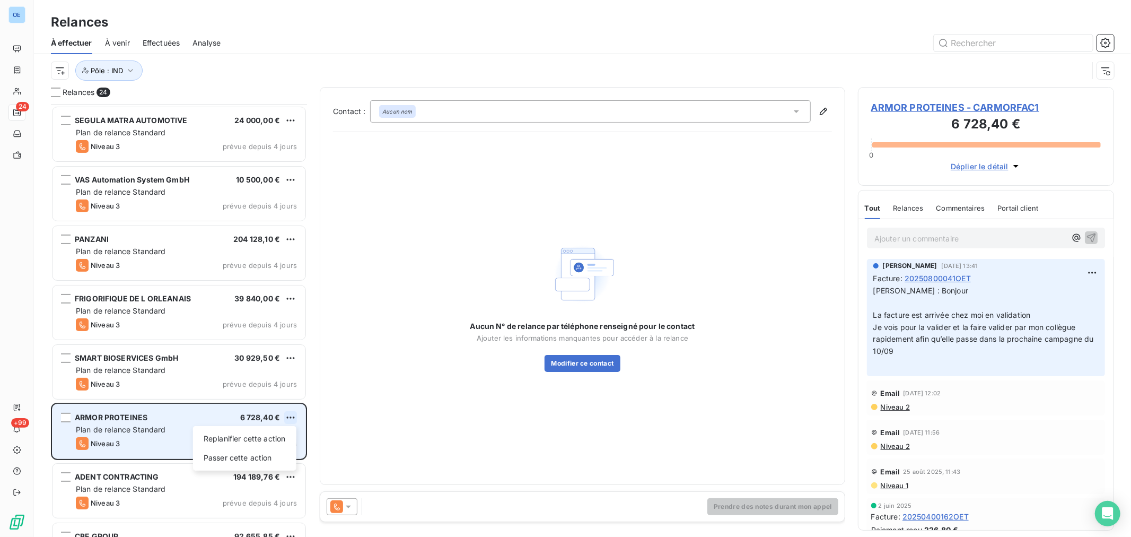
click at [292, 416] on html "OE 24 +99 Relances À effectuer À venir Effectuées Analyse Pôle : IND Relances 2…" at bounding box center [565, 268] width 1131 height 537
click at [268, 436] on div "Replanifier cette action" at bounding box center [244, 438] width 95 height 17
select select "8"
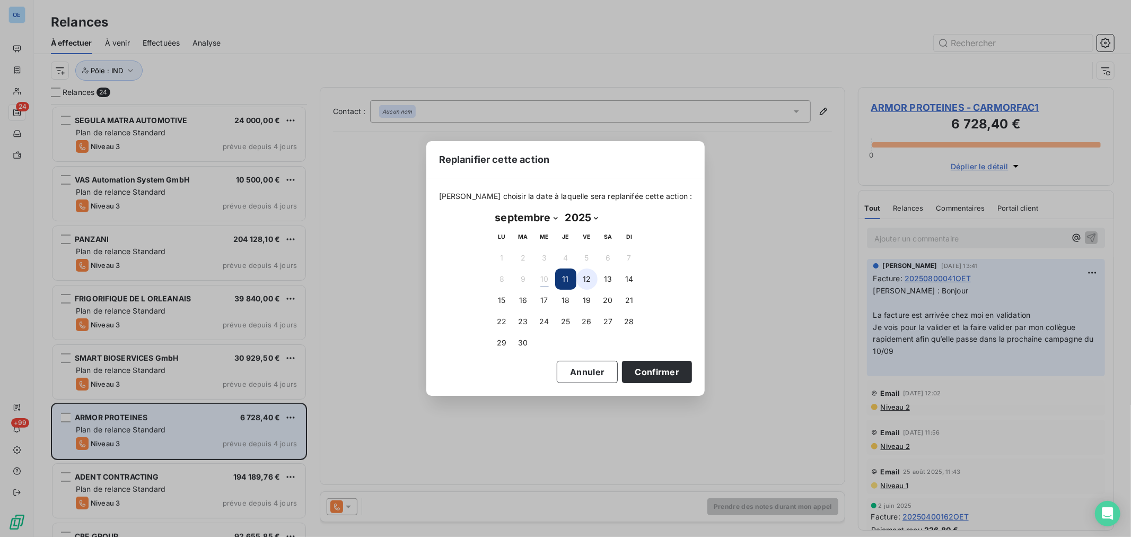
click at [584, 282] on button "12" at bounding box center [586, 278] width 21 height 21
click at [654, 373] on button "Confirmer" at bounding box center [657, 372] width 70 height 22
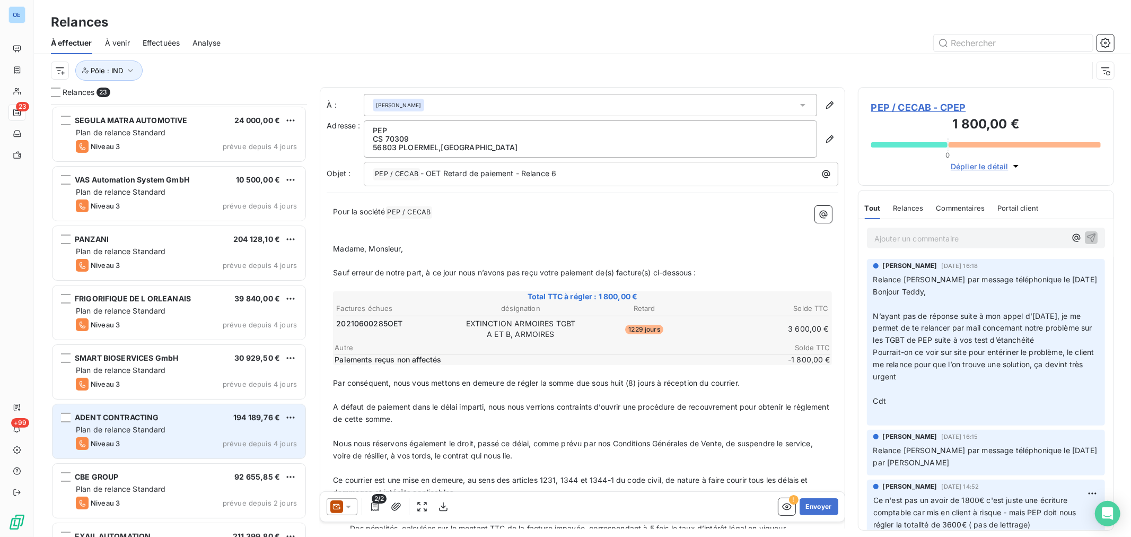
click at [176, 422] on div "ADENT CONTRACTING 194 189,76 €" at bounding box center [186, 418] width 221 height 10
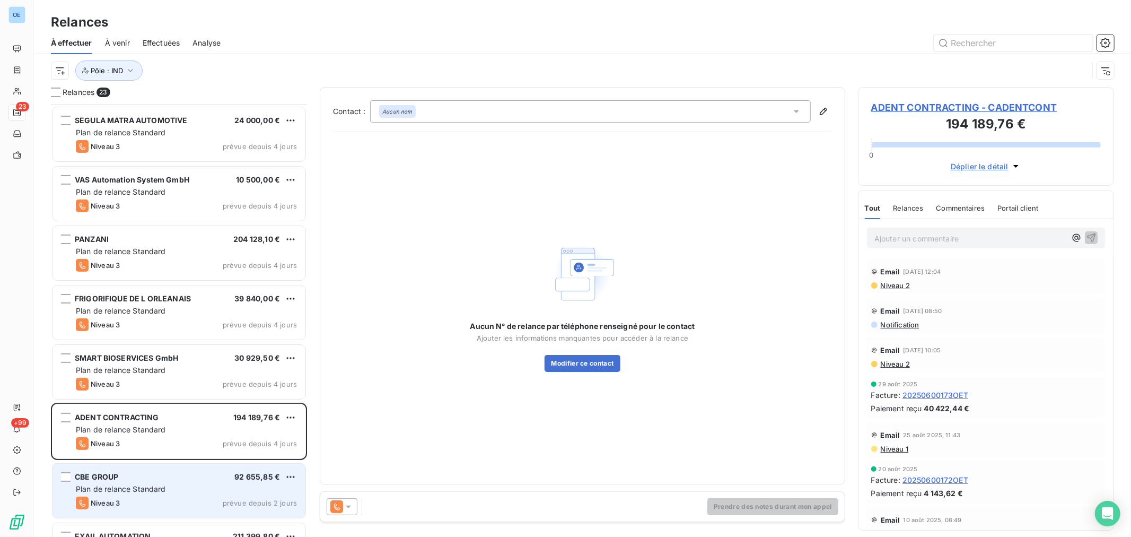
click at [188, 472] on div "CBE GROUP 92 655,85 €" at bounding box center [186, 477] width 221 height 10
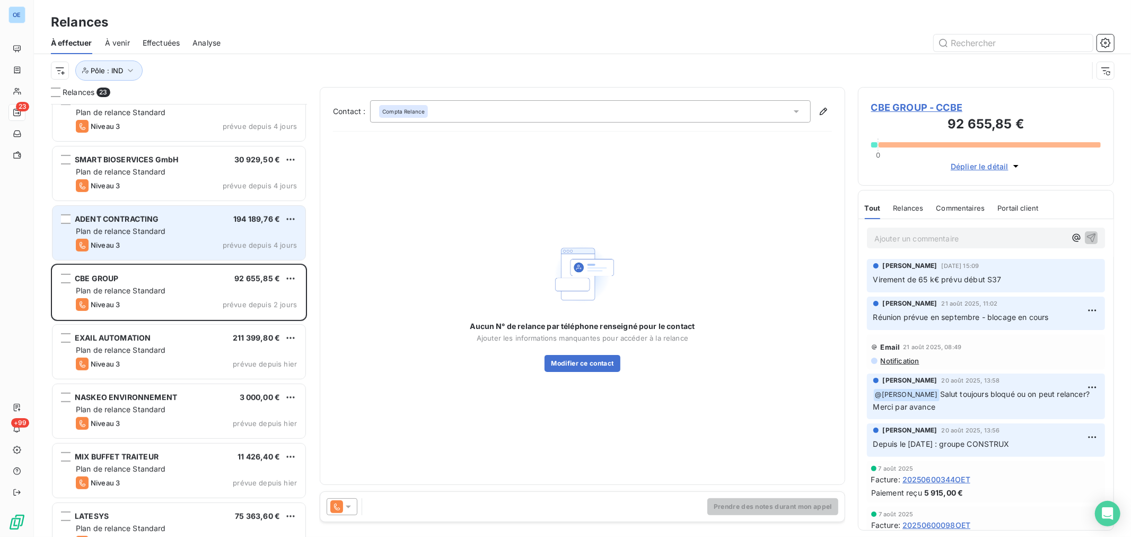
scroll to position [413, 0]
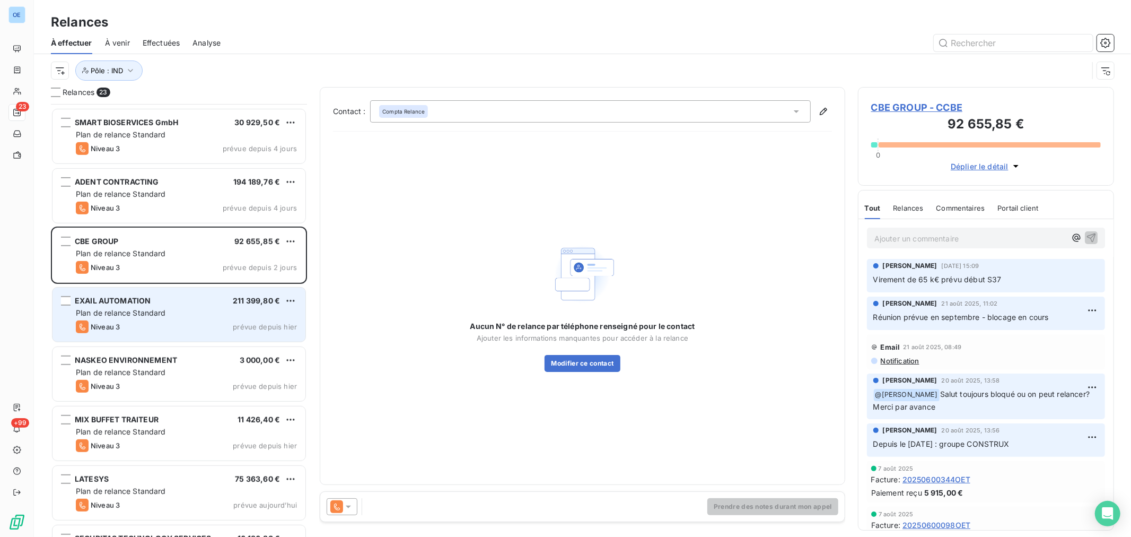
click at [198, 326] on div "Niveau 3 prévue depuis hier" at bounding box center [186, 326] width 221 height 13
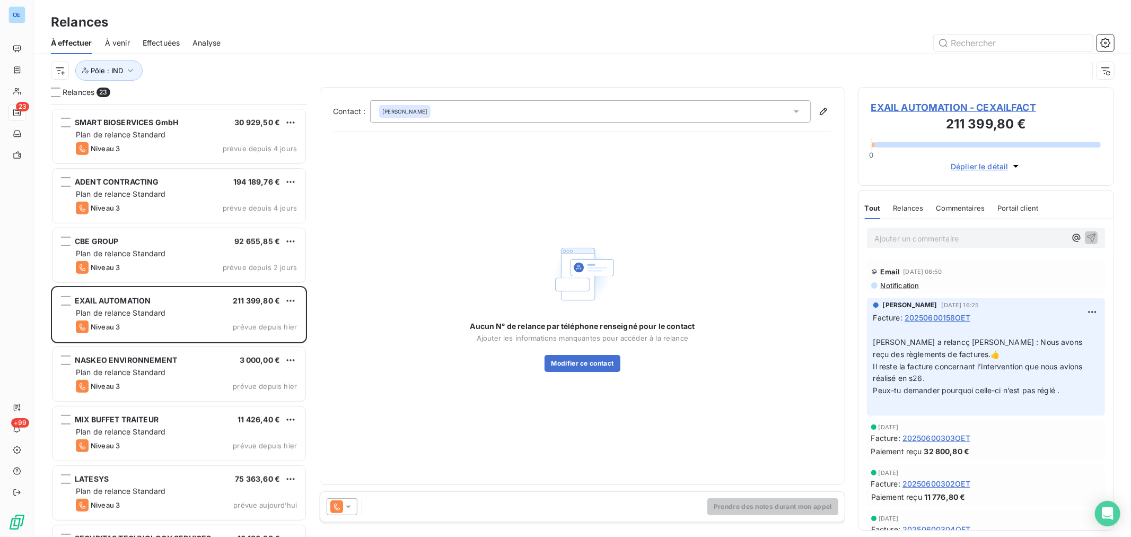
click at [349, 506] on icon at bounding box center [348, 506] width 5 height 3
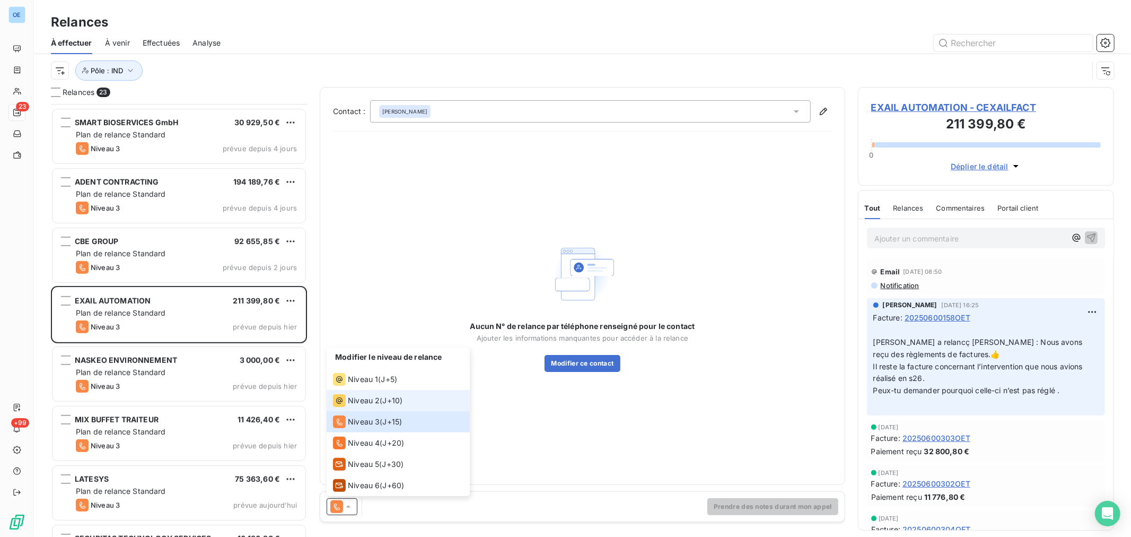
click at [354, 398] on span "Niveau 2" at bounding box center [364, 400] width 32 height 11
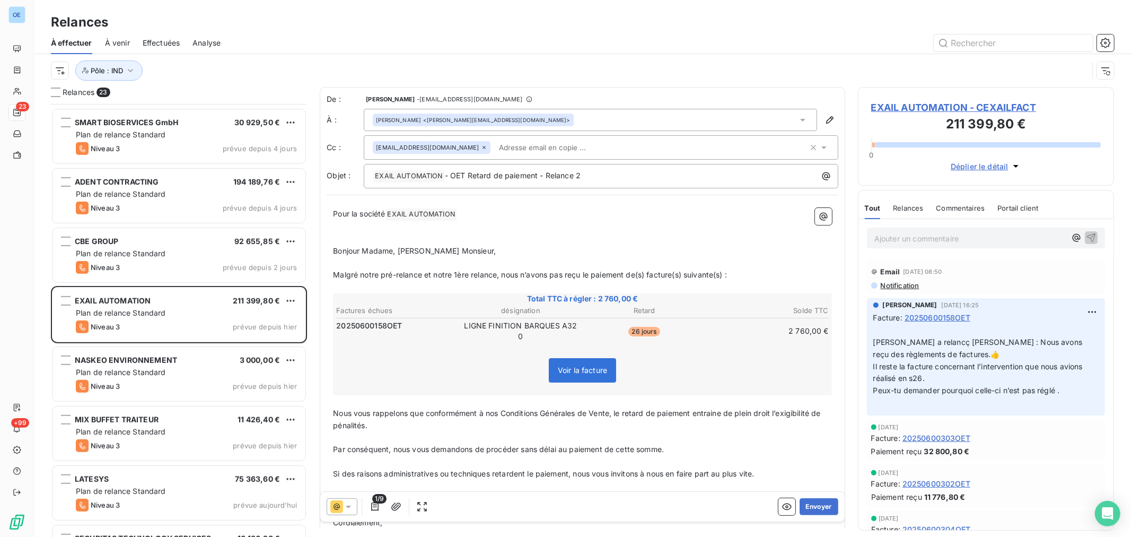
click at [605, 165] on div "﻿ EXAIL AUTOMATION ﻿ - OET Retard de paiement - Relance 2" at bounding box center [601, 176] width 475 height 24
click at [600, 176] on p "﻿ EXAIL AUTOMATION ﻿ - OET Retard de paiement - Relance 2" at bounding box center [604, 176] width 462 height 13
click at [818, 505] on button "Envoyer" at bounding box center [819, 506] width 39 height 17
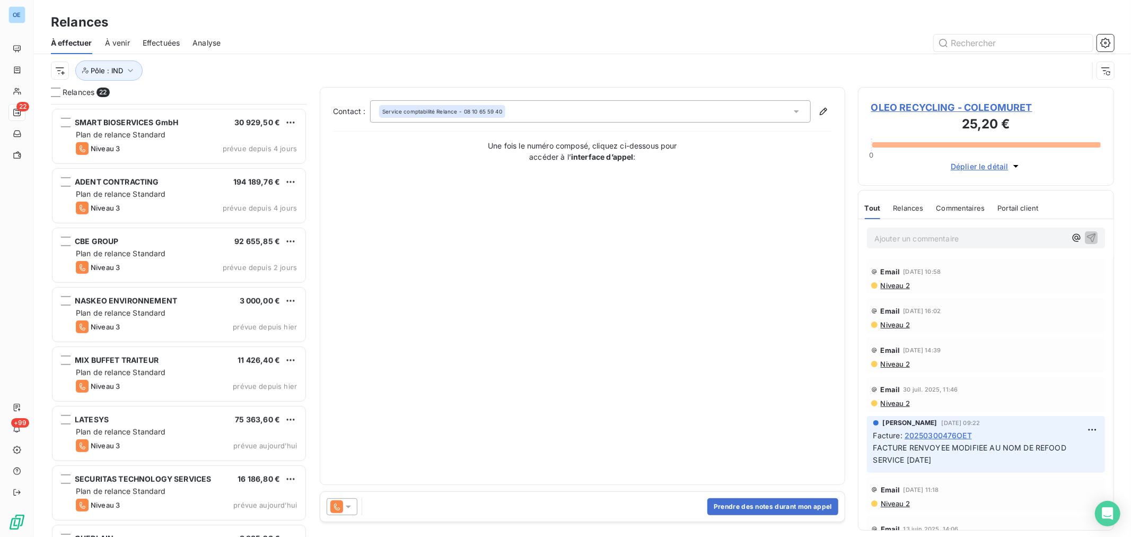
click at [355, 506] on div at bounding box center [342, 506] width 31 height 17
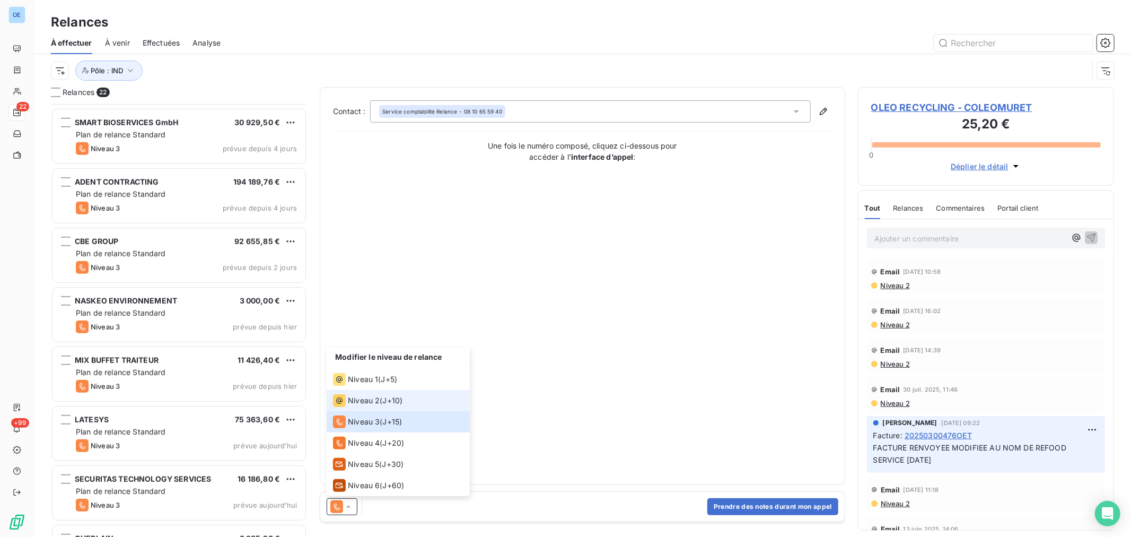
click at [353, 398] on span "Niveau 2" at bounding box center [364, 400] width 32 height 11
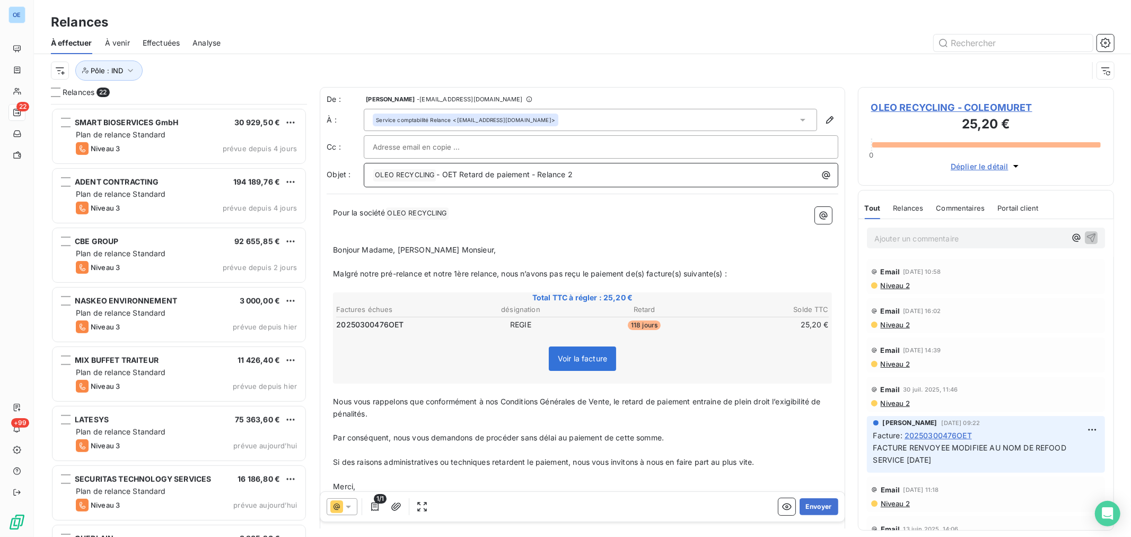
click at [607, 173] on p "﻿ OLEO RECYCLING ﻿ - OET Retard de paiement - Relance 2" at bounding box center [604, 175] width 462 height 13
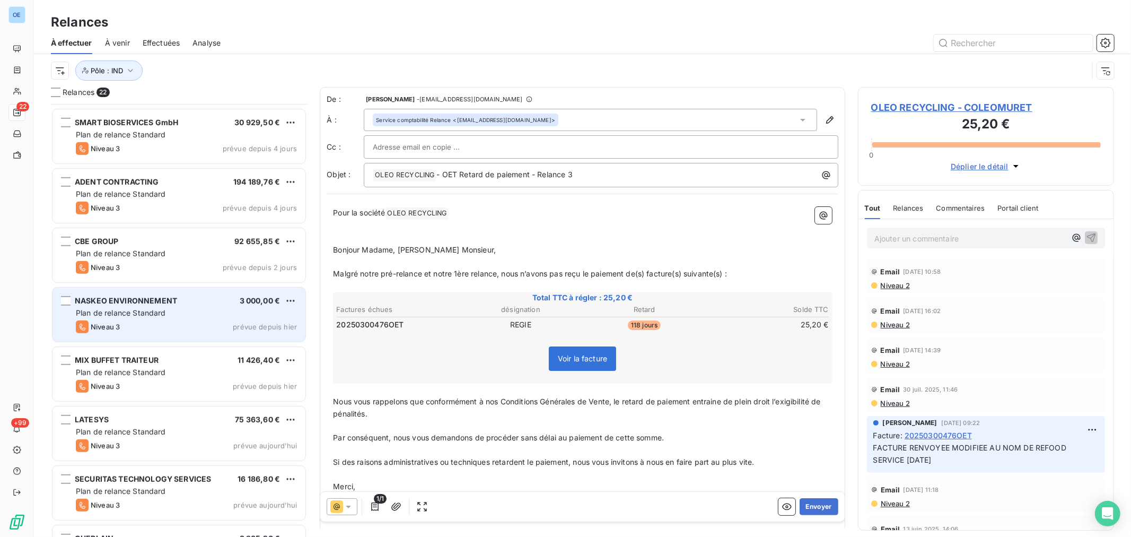
click at [197, 311] on div "Plan de relance Standard" at bounding box center [186, 313] width 221 height 11
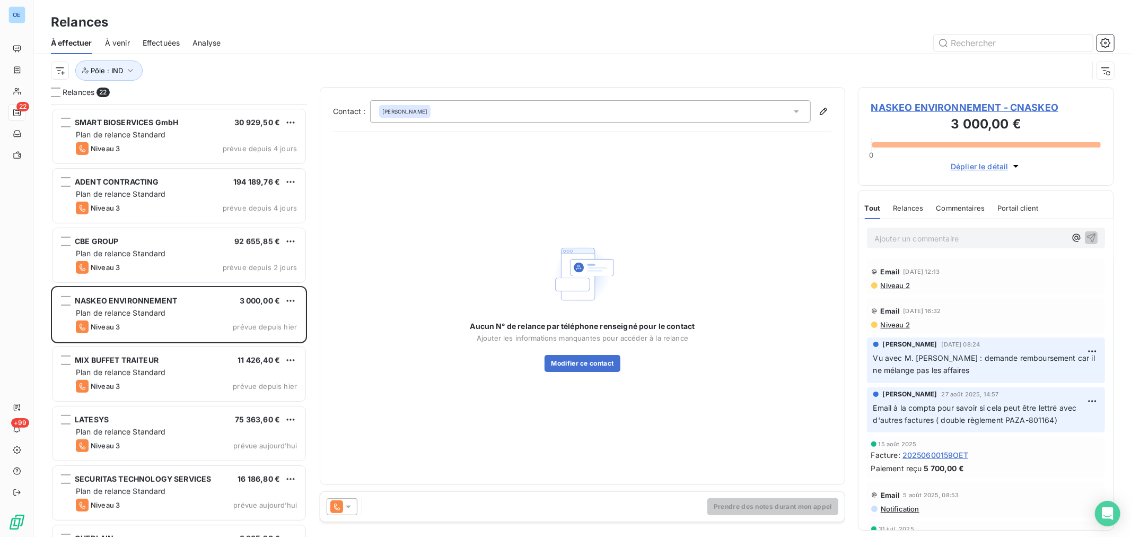
click at [347, 504] on icon at bounding box center [348, 506] width 11 height 11
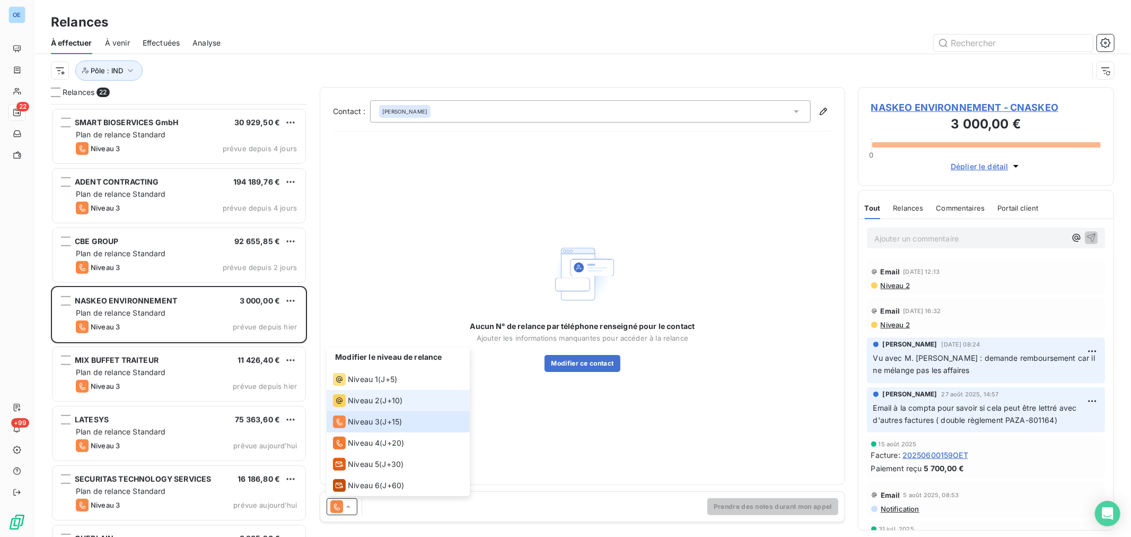
click at [357, 399] on span "Niveau 2" at bounding box center [364, 400] width 32 height 11
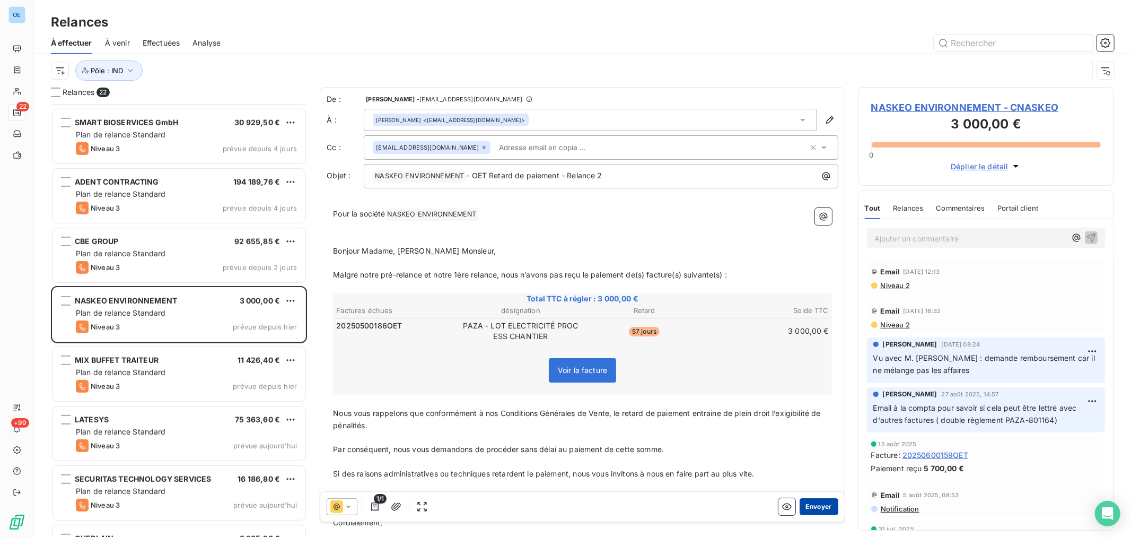
click at [819, 505] on button "Envoyer" at bounding box center [819, 506] width 39 height 17
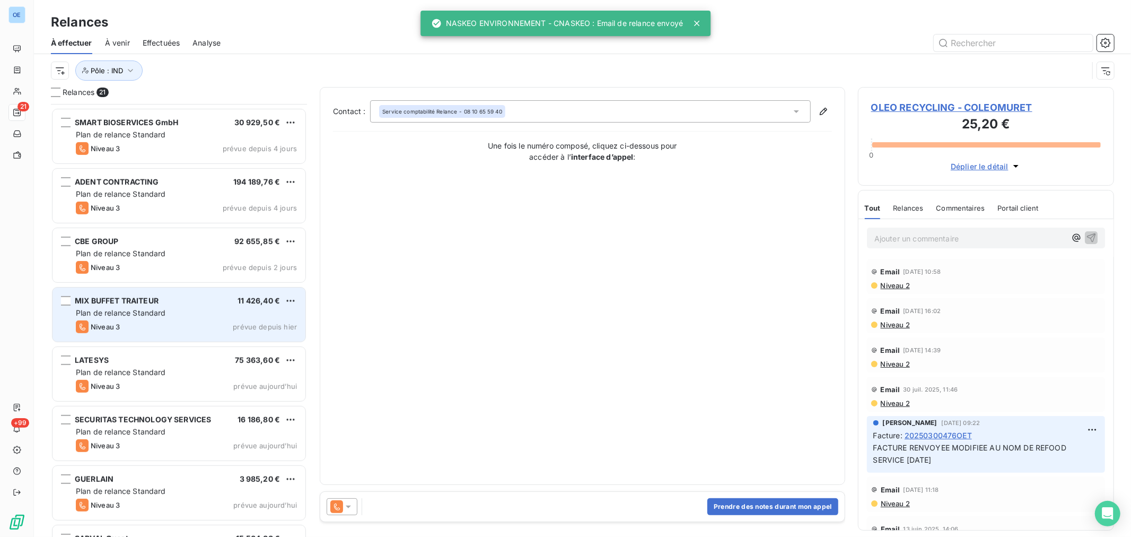
click at [199, 324] on div "Niveau 3 prévue depuis hier" at bounding box center [186, 326] width 221 height 13
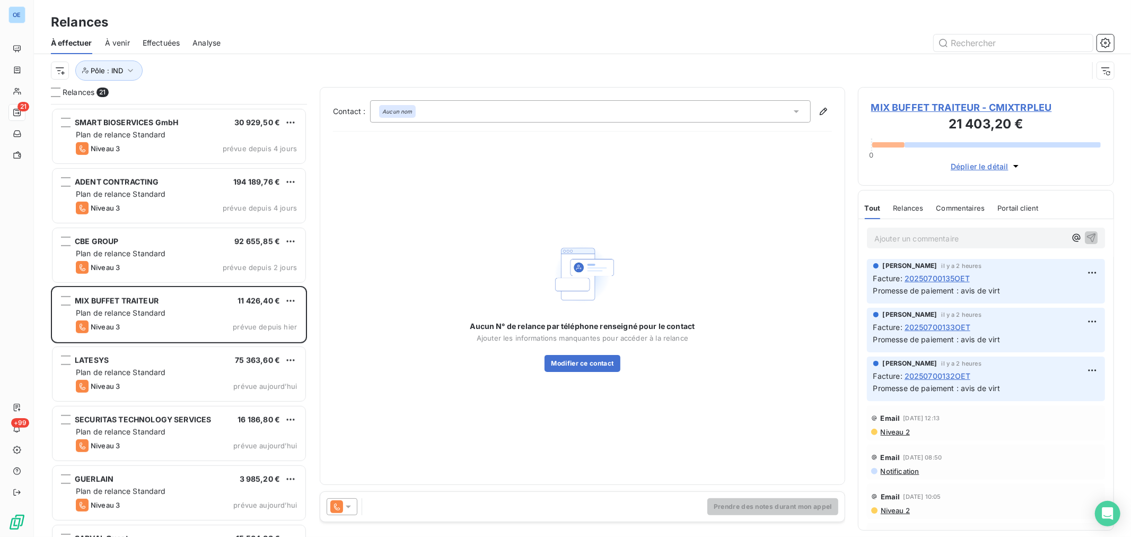
click at [356, 510] on div at bounding box center [342, 506] width 31 height 17
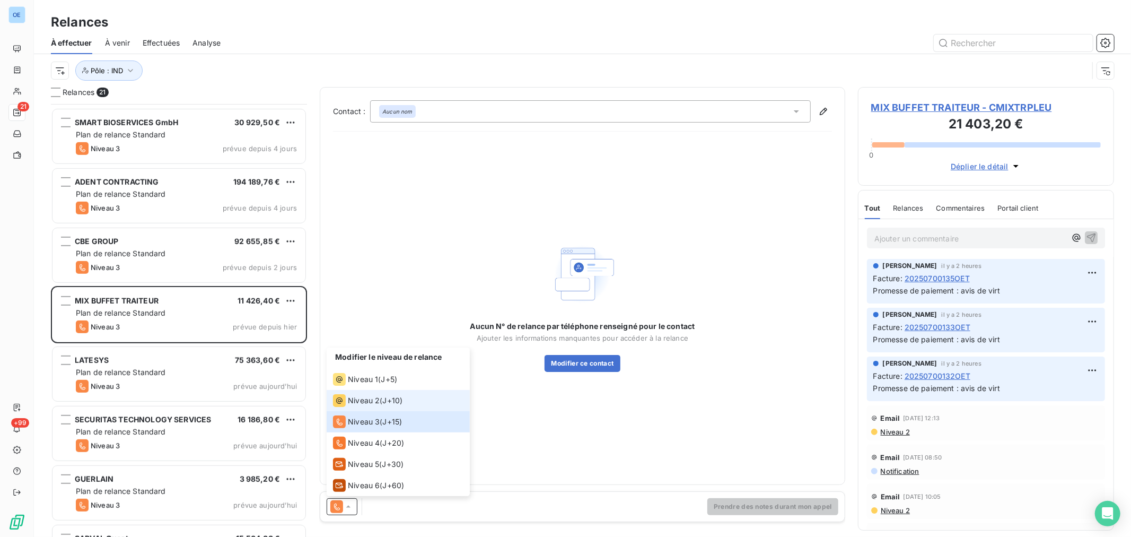
click at [380, 396] on div "Niveau 2 ( J+10 )" at bounding box center [367, 400] width 69 height 13
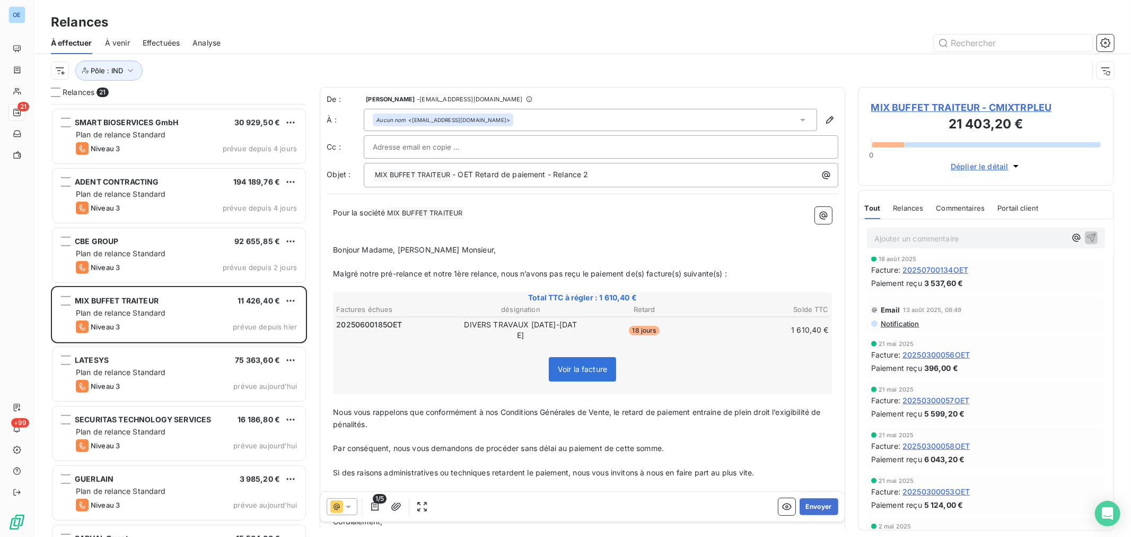
scroll to position [293, 0]
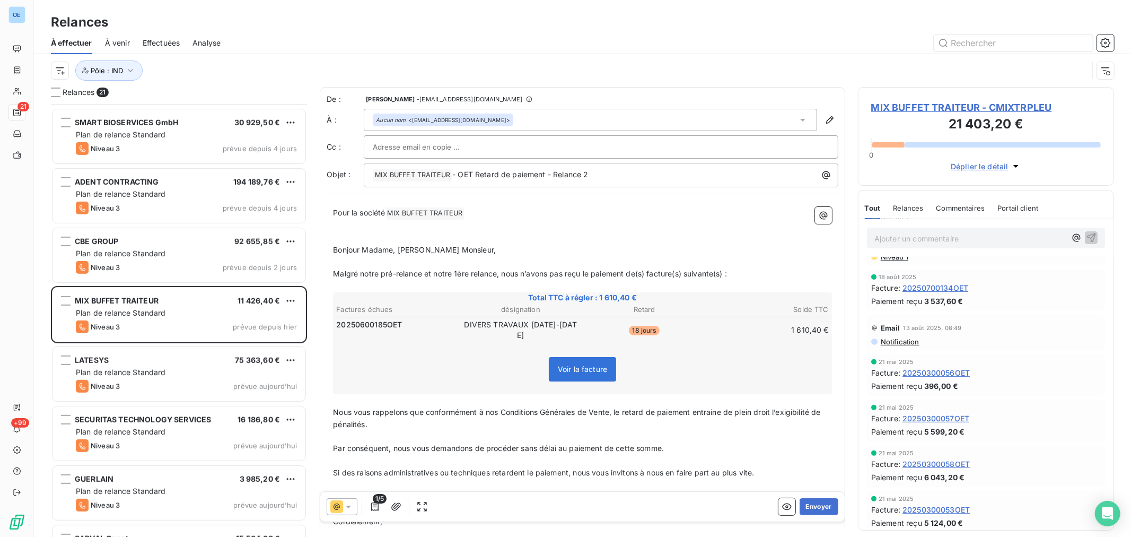
click at [936, 108] on span "MIX BUFFET TRAITEUR - CMIXTRPLEU" at bounding box center [986, 107] width 230 height 14
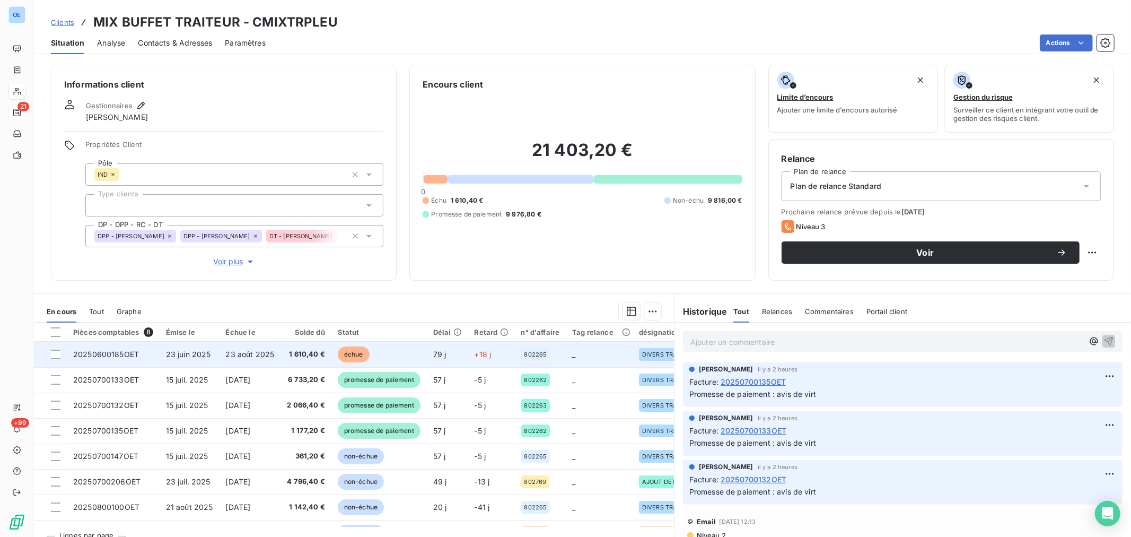
click at [232, 358] on td "23 août 2025" at bounding box center [251, 354] width 62 height 25
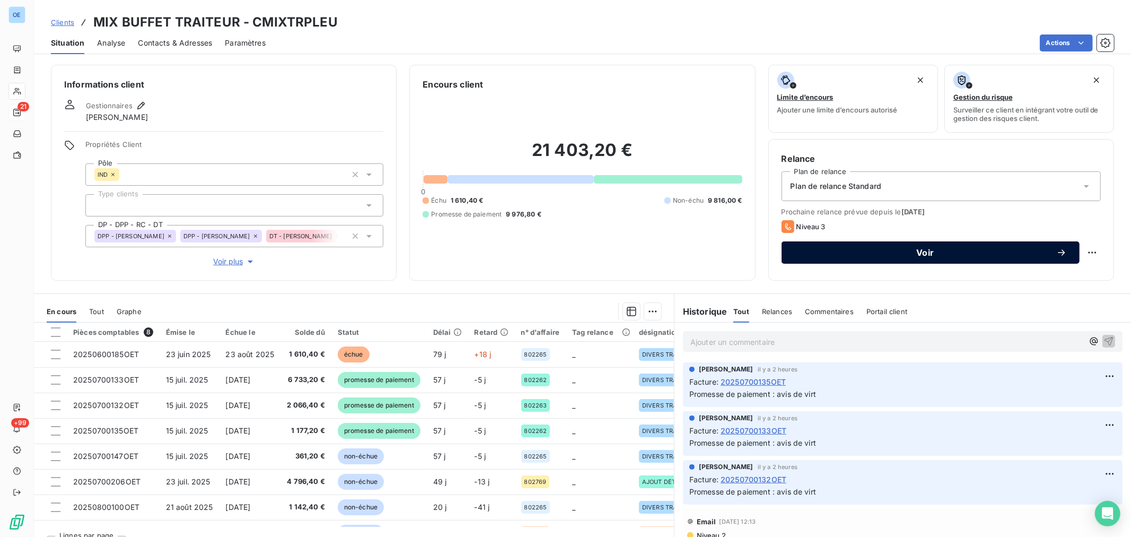
click at [854, 250] on span "Voir" at bounding box center [925, 252] width 262 height 8
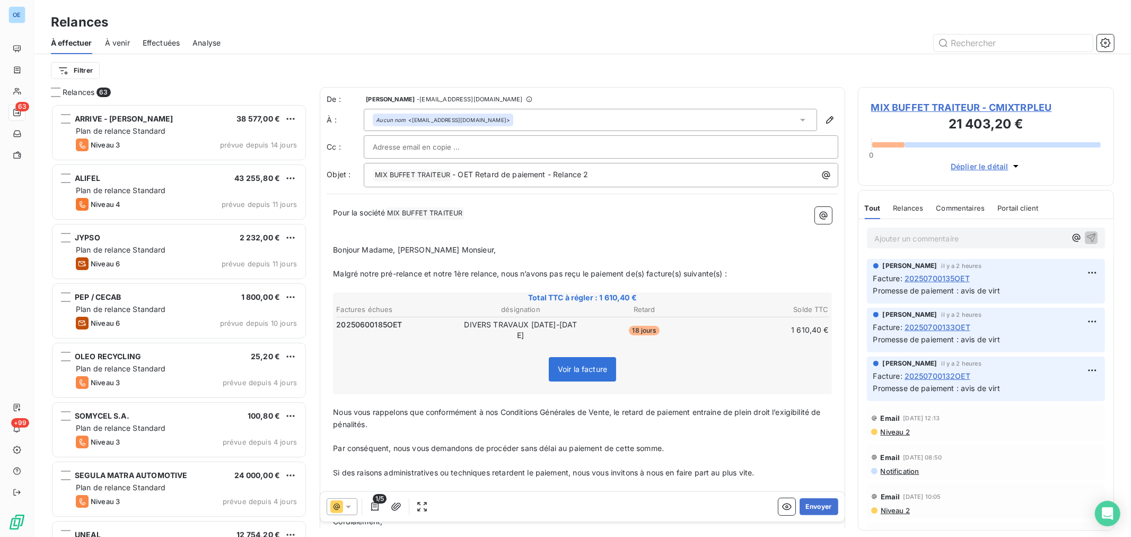
scroll to position [423, 247]
click at [803, 506] on button "Envoyer" at bounding box center [819, 506] width 39 height 17
